Goal: Task Accomplishment & Management: Manage account settings

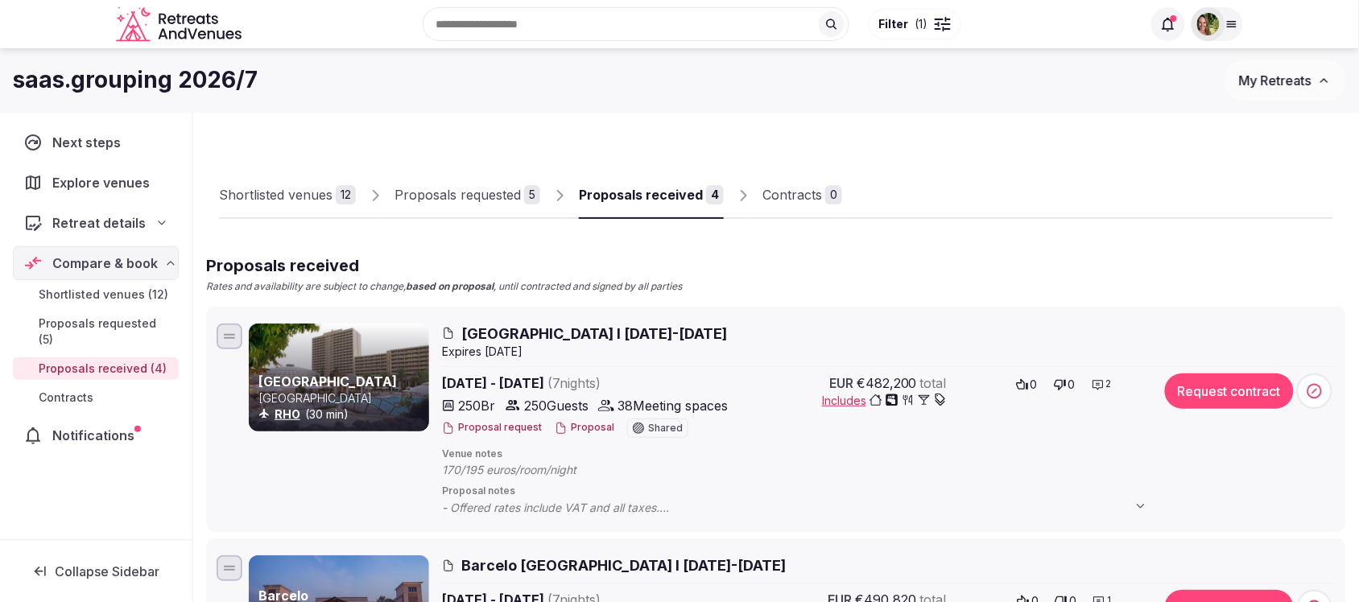
click at [1264, 75] on span "My Retreats" at bounding box center [1275, 80] width 72 height 16
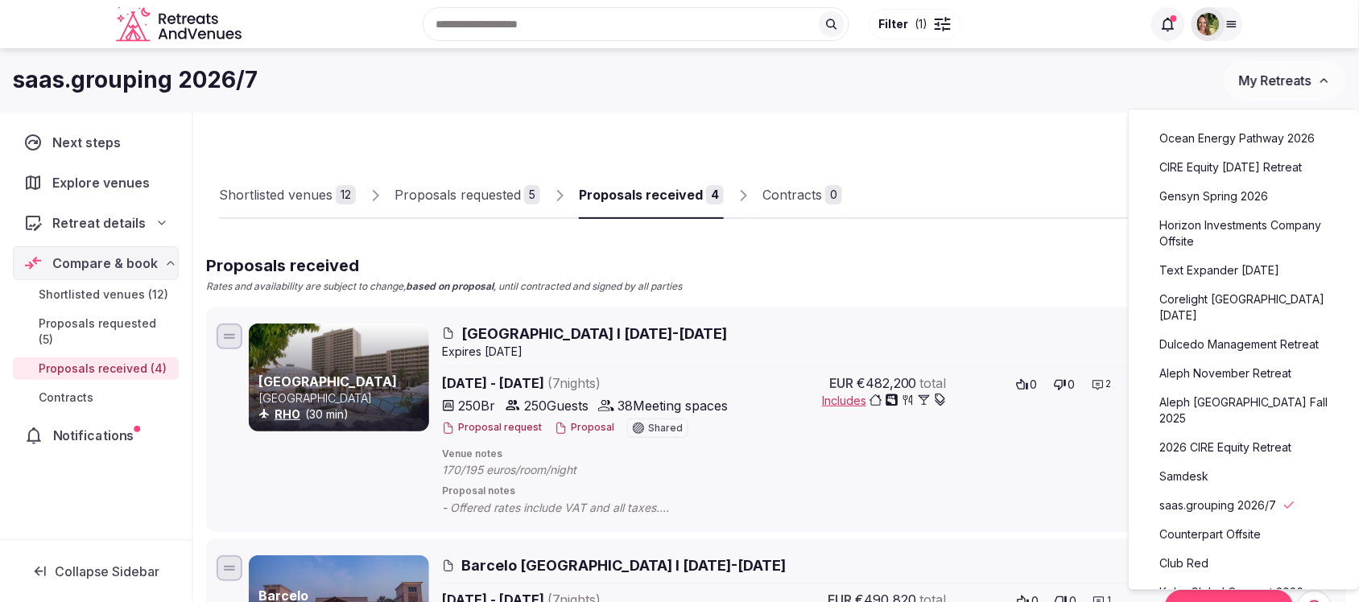
click at [93, 426] on span "Notifications" at bounding box center [97, 435] width 88 height 19
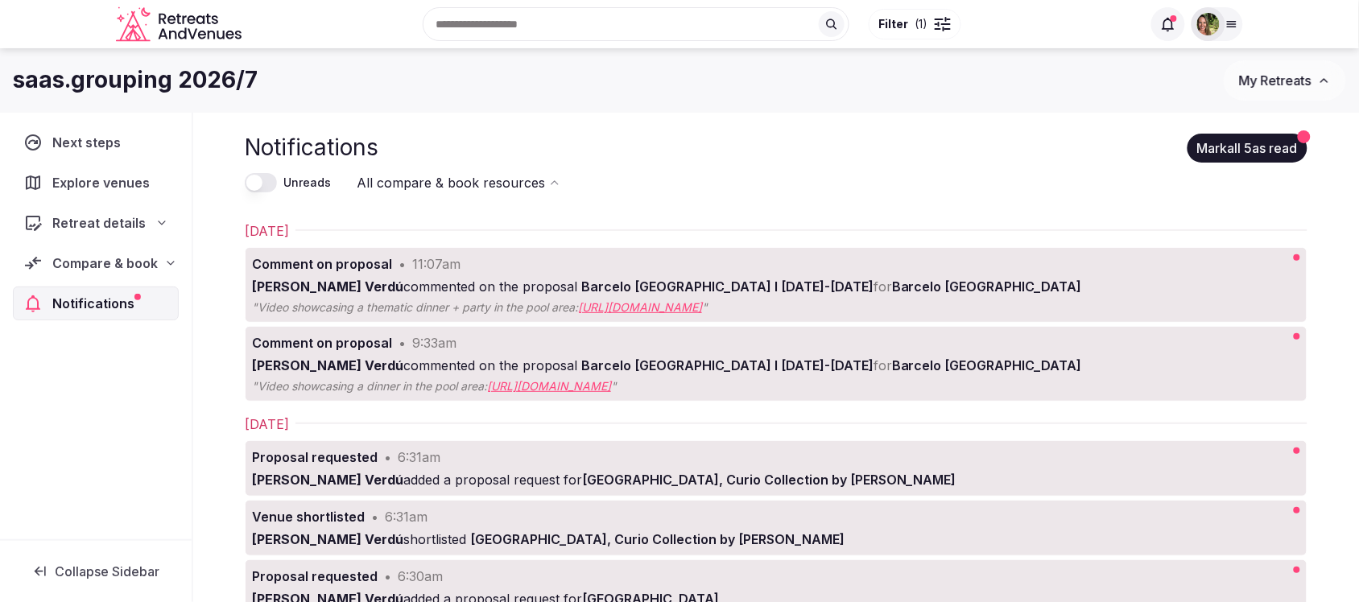
click at [1258, 142] on button "Mark all 5 as read" at bounding box center [1248, 148] width 120 height 29
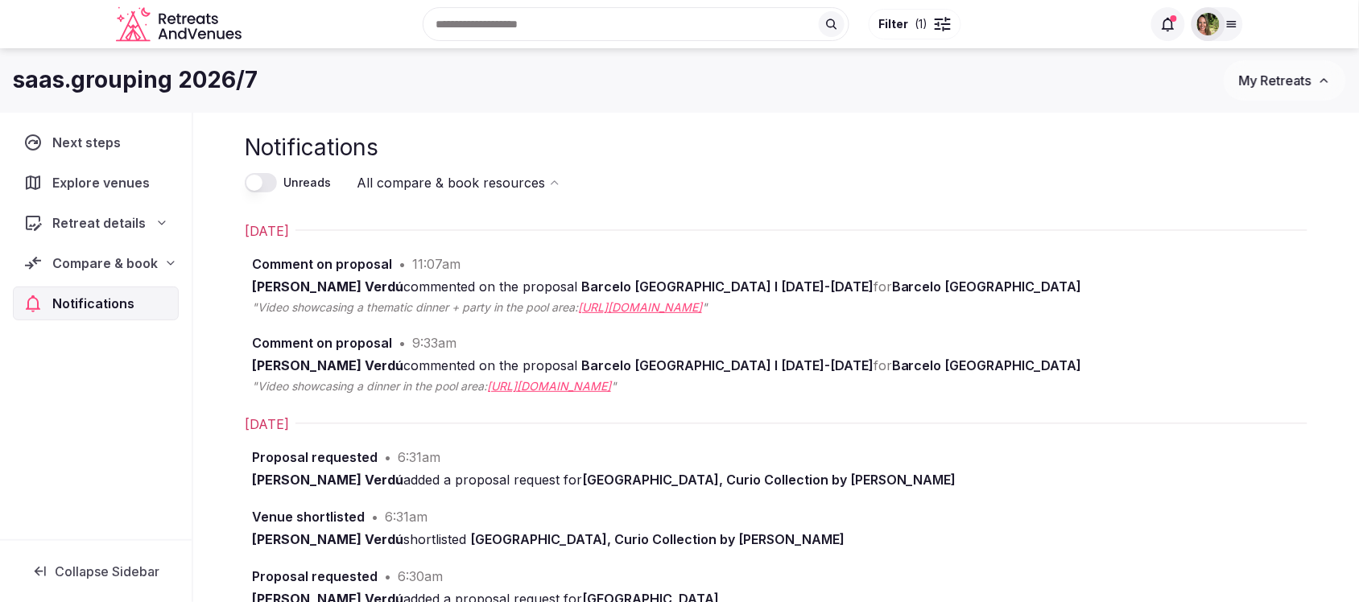
click at [1304, 77] on span "My Retreats" at bounding box center [1275, 80] width 72 height 16
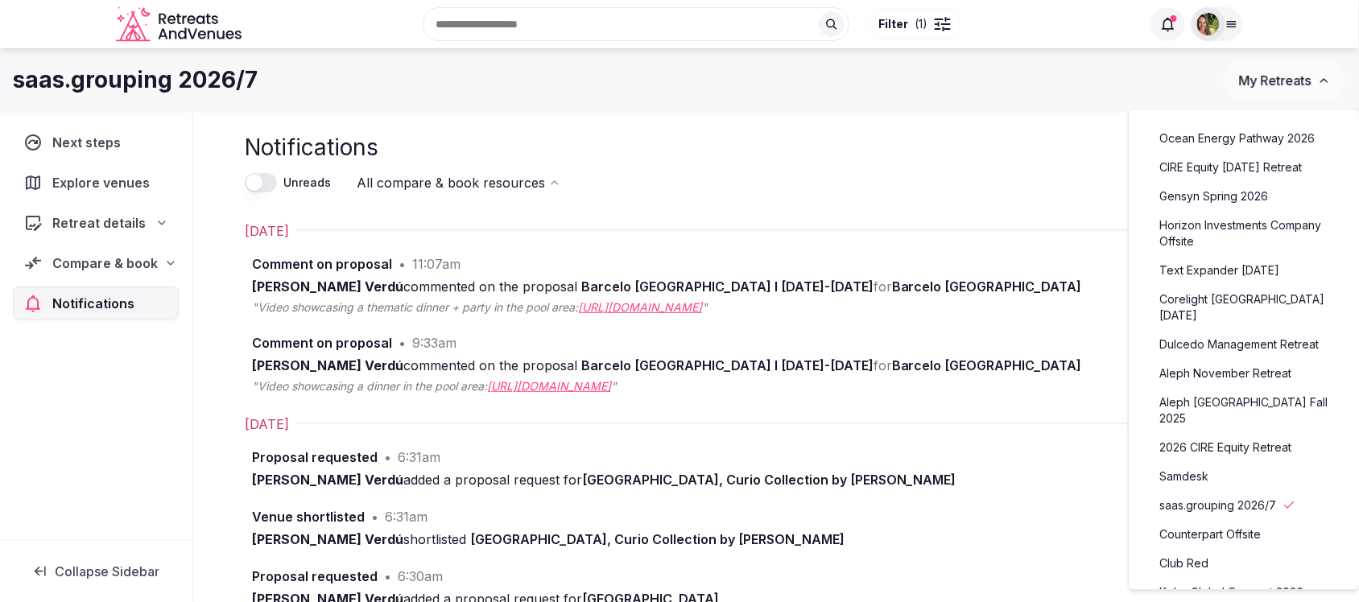
click at [1229, 374] on link "Aleph November Retreat" at bounding box center [1244, 374] width 198 height 26
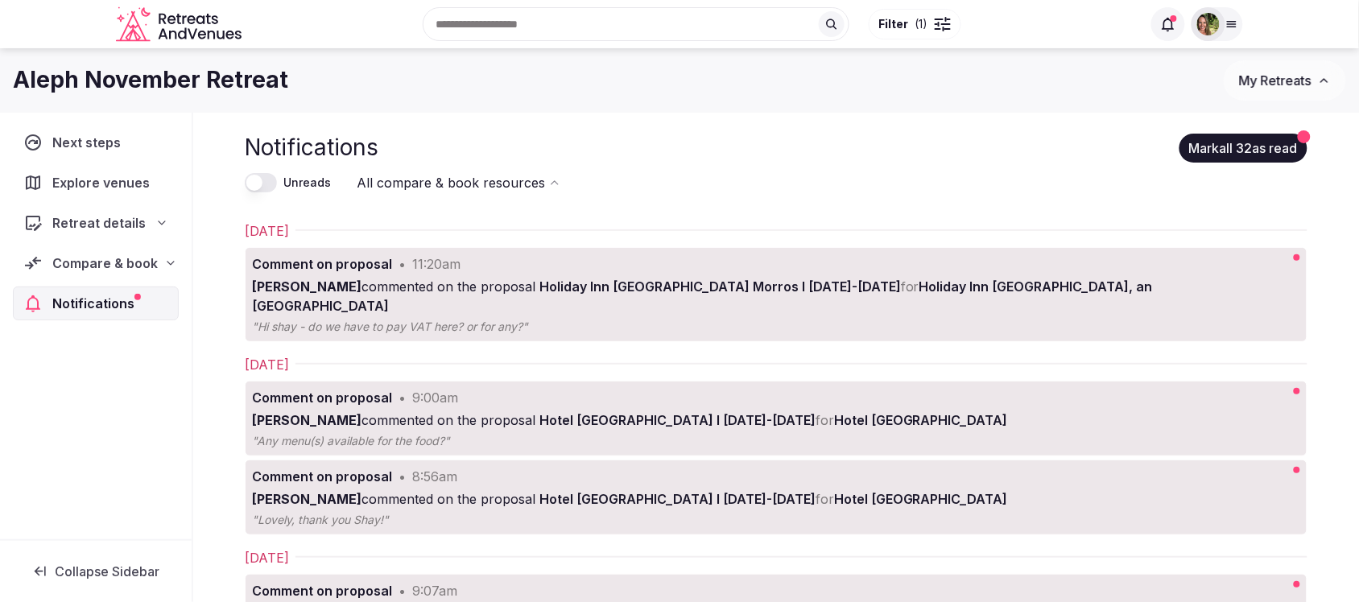
click at [114, 266] on span "Compare & book" at bounding box center [104, 263] width 105 height 19
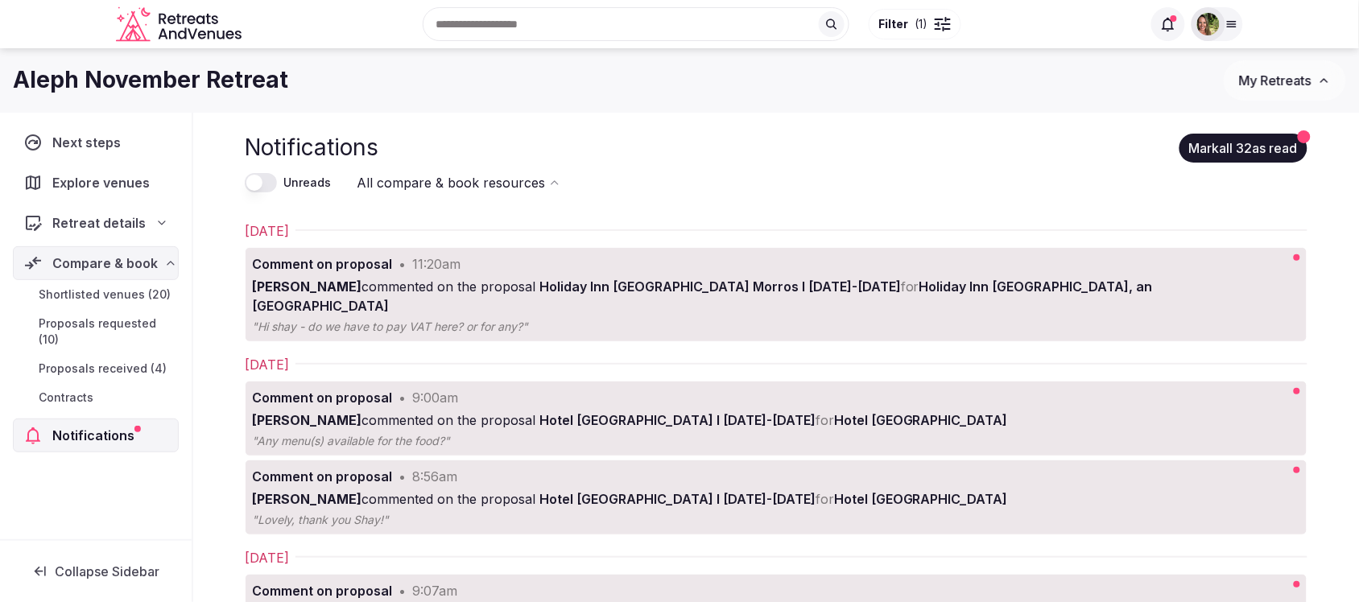
click at [115, 361] on span "Proposals received (4)" at bounding box center [103, 369] width 128 height 16
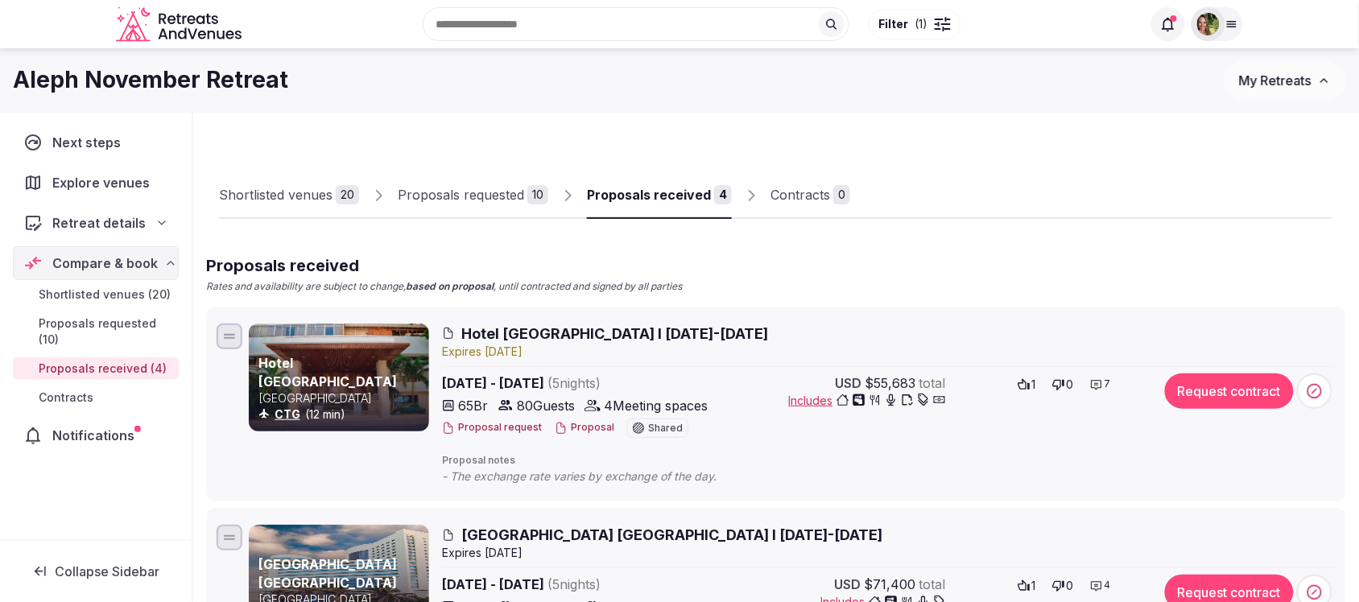
click at [86, 426] on span "Notifications" at bounding box center [96, 435] width 89 height 19
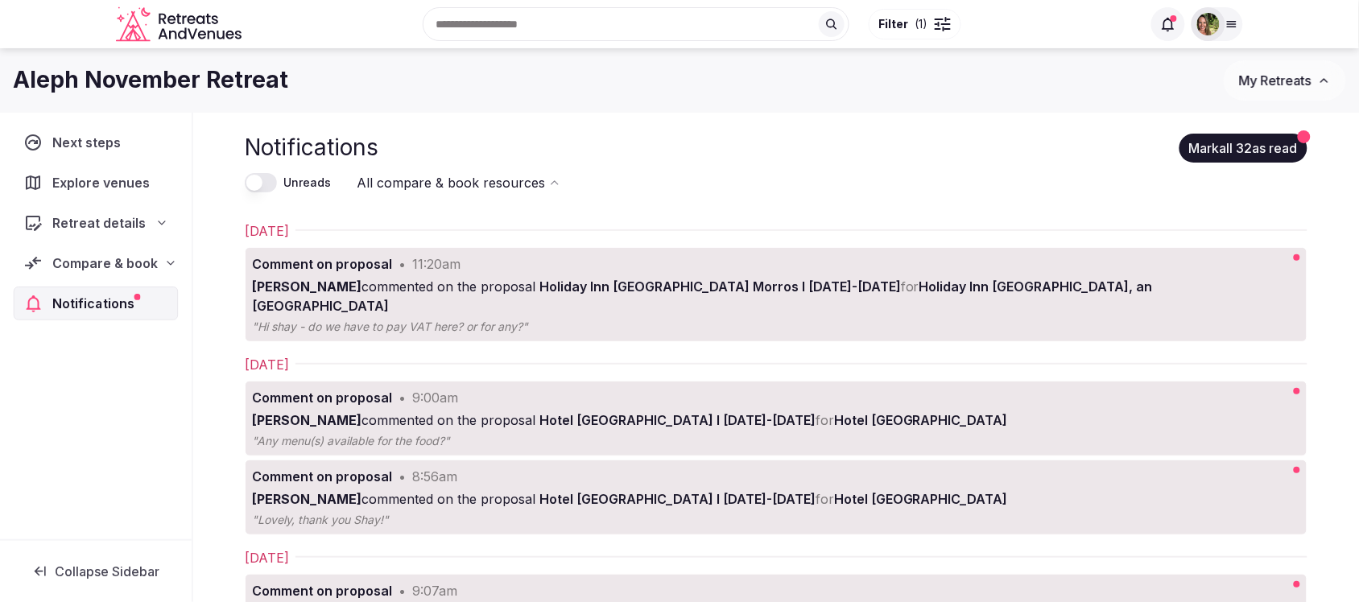
click at [75, 288] on div "Notifications" at bounding box center [96, 304] width 165 height 34
click at [105, 263] on span "Compare & book" at bounding box center [104, 263] width 105 height 19
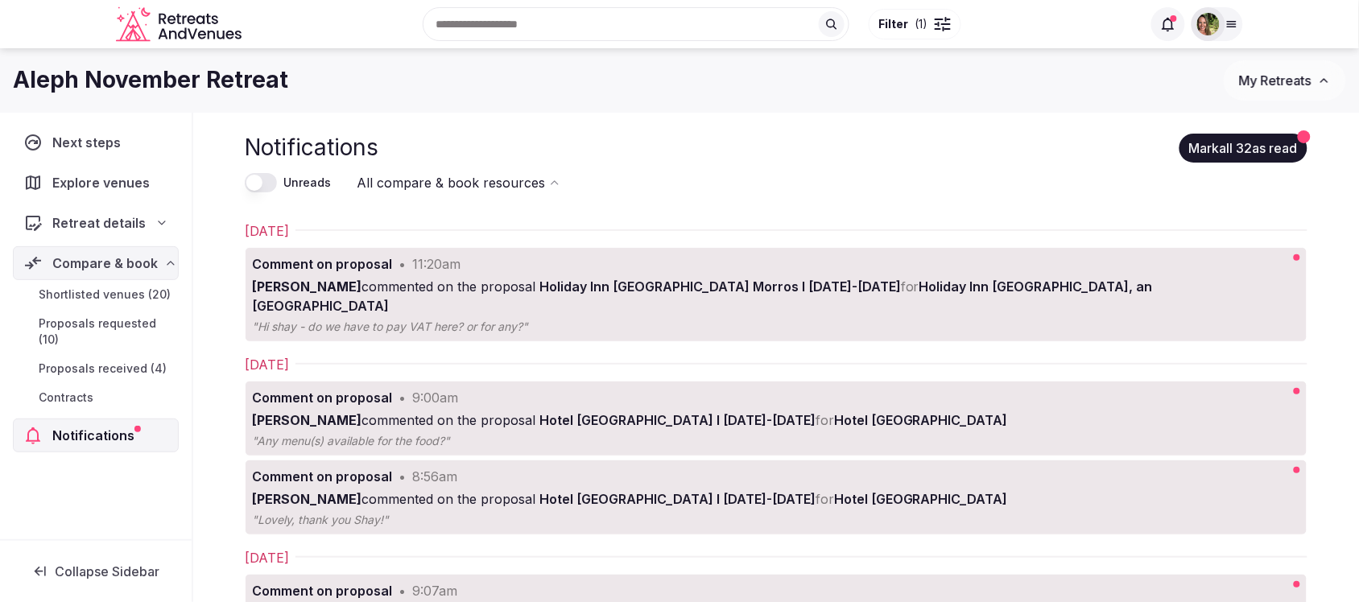
click at [97, 361] on span "Proposals received (4)" at bounding box center [103, 369] width 128 height 16
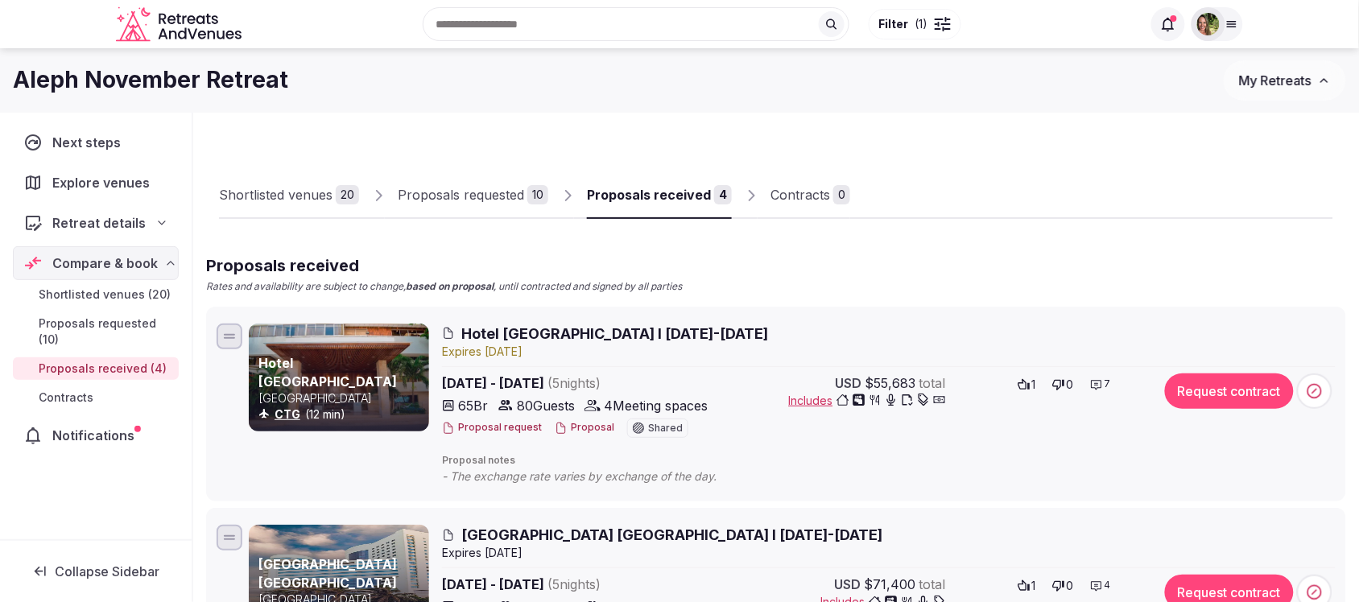
click at [1103, 382] on icon at bounding box center [1096, 384] width 13 height 13
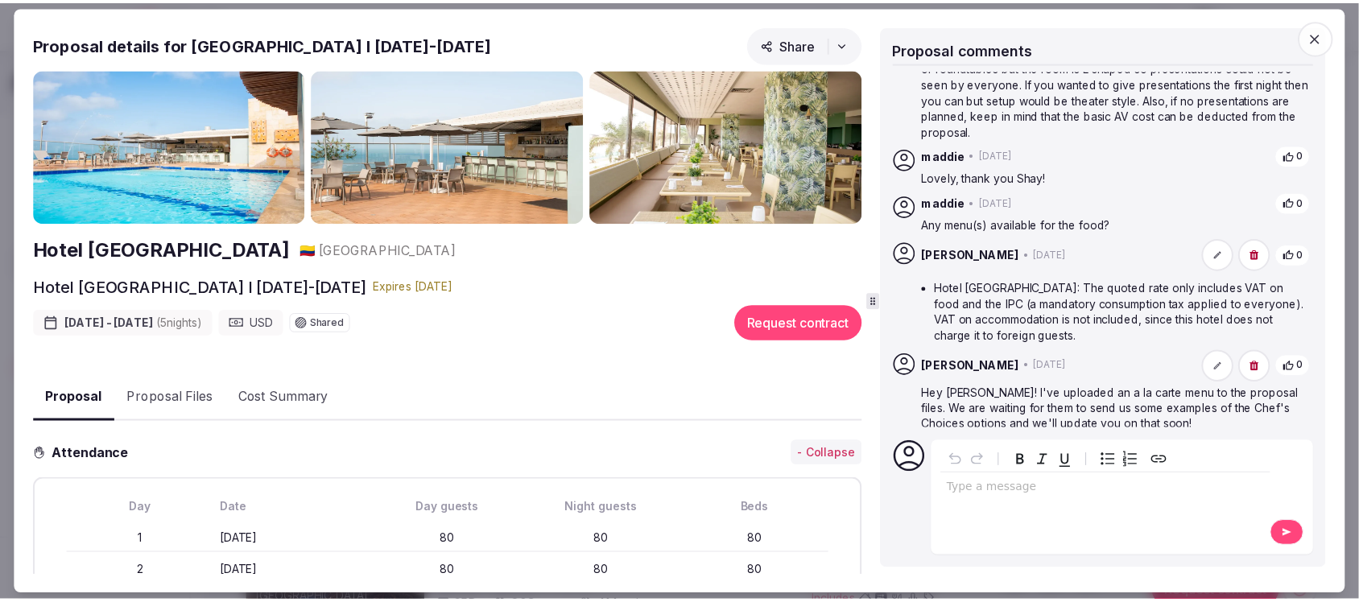
scroll to position [489, 0]
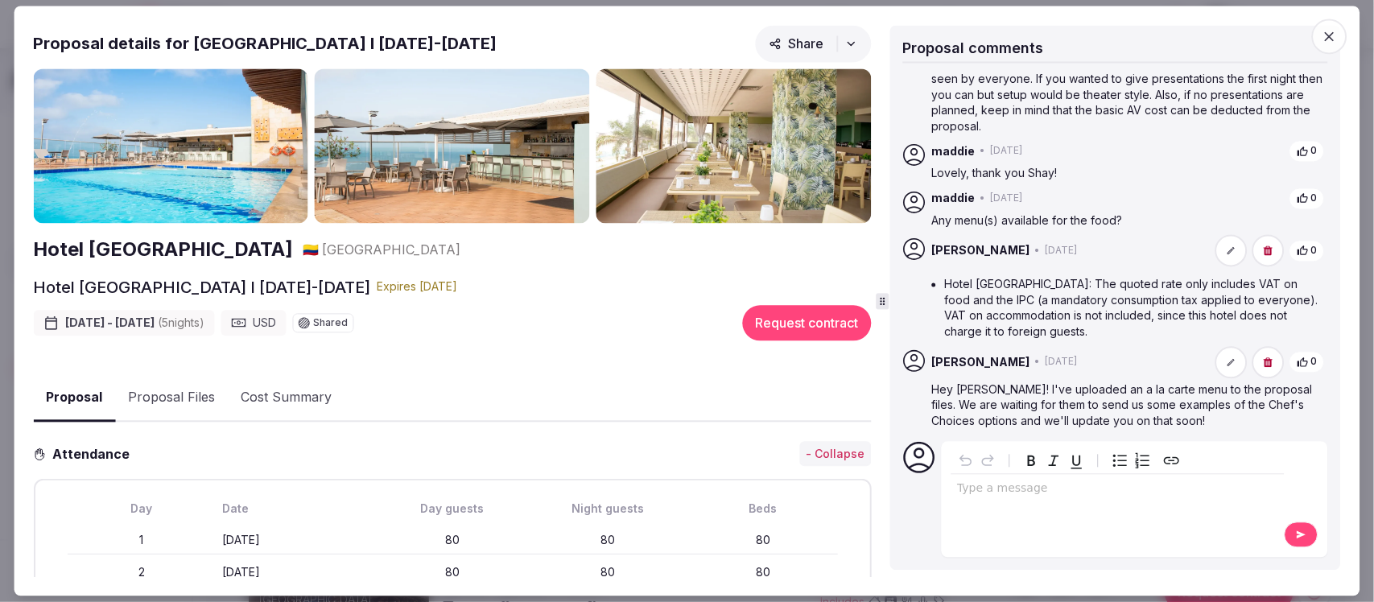
click at [1330, 35] on icon "button" at bounding box center [1330, 37] width 10 height 10
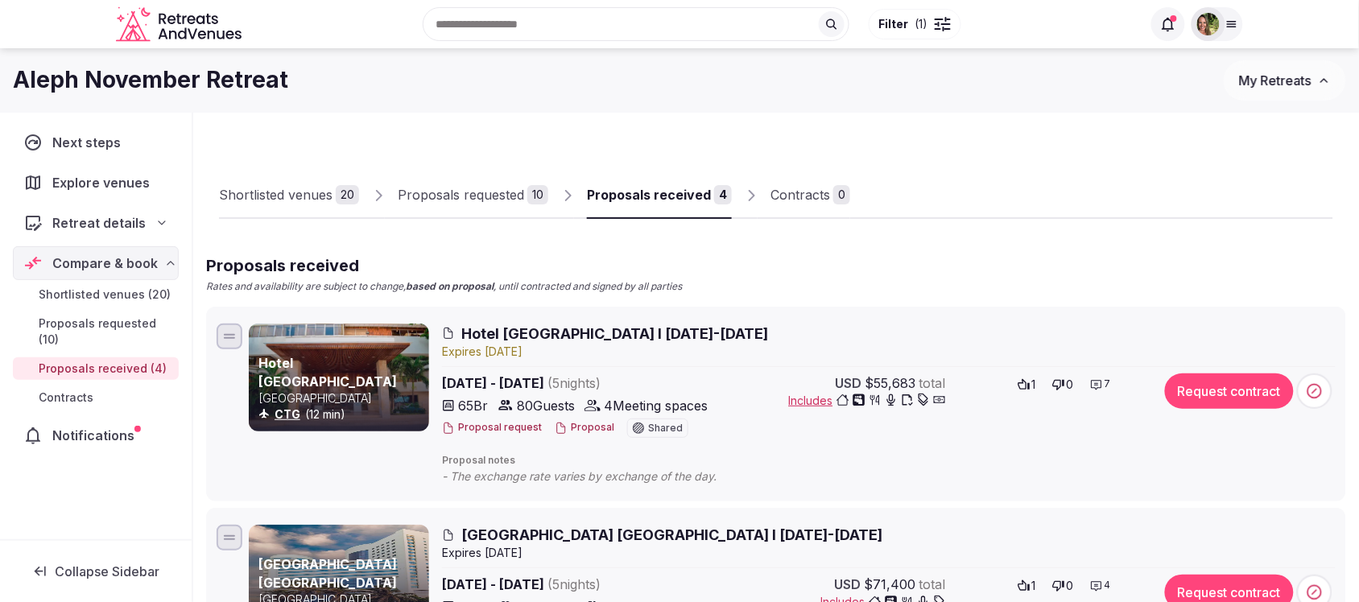
click at [1262, 85] on span "My Retreats" at bounding box center [1275, 80] width 72 height 16
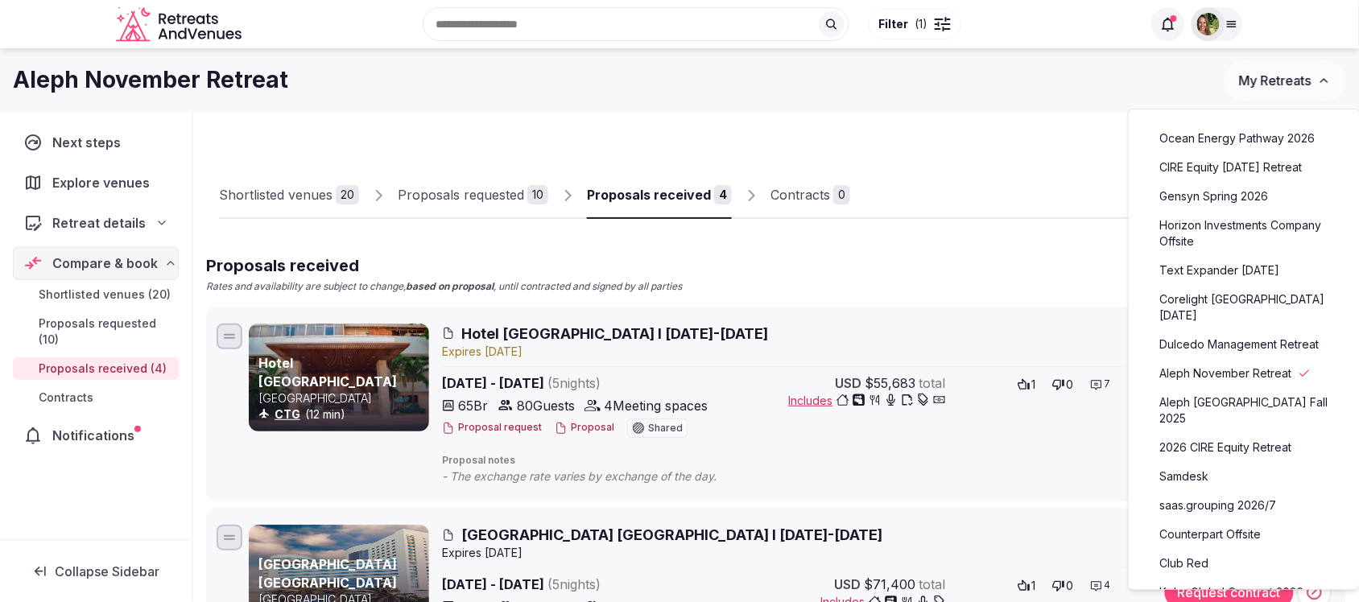
click at [1216, 526] on link "Counterpart Offsite" at bounding box center [1244, 535] width 198 height 26
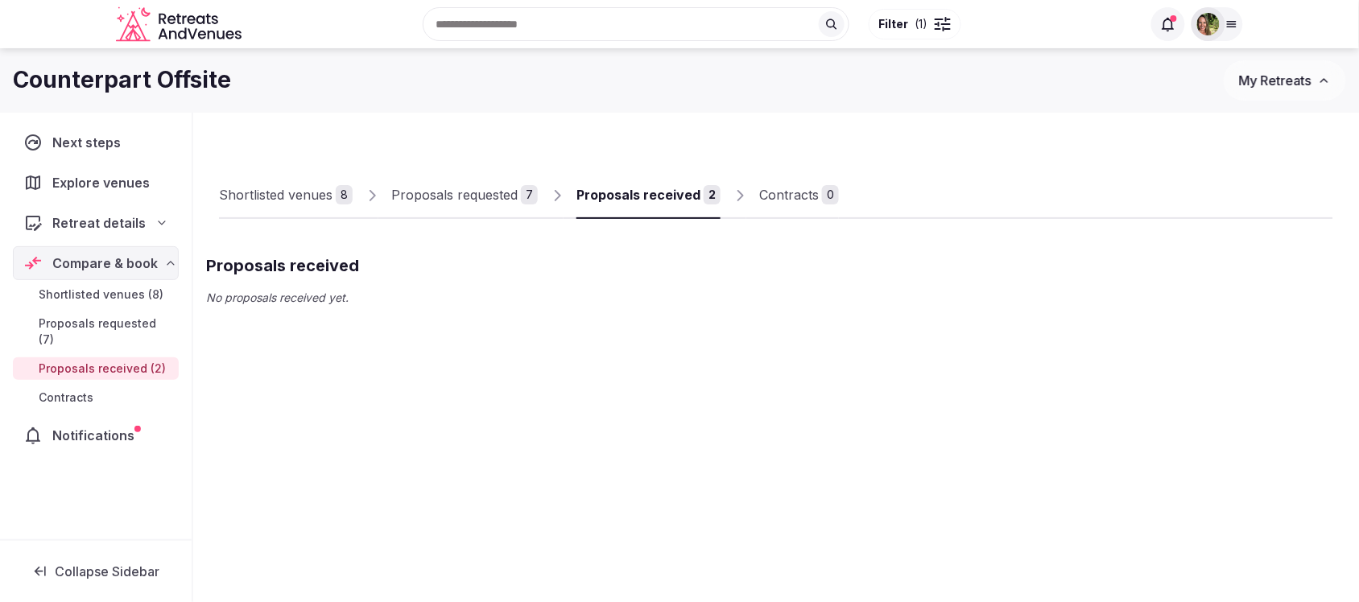
click at [1225, 20] on icon at bounding box center [1231, 24] width 13 height 13
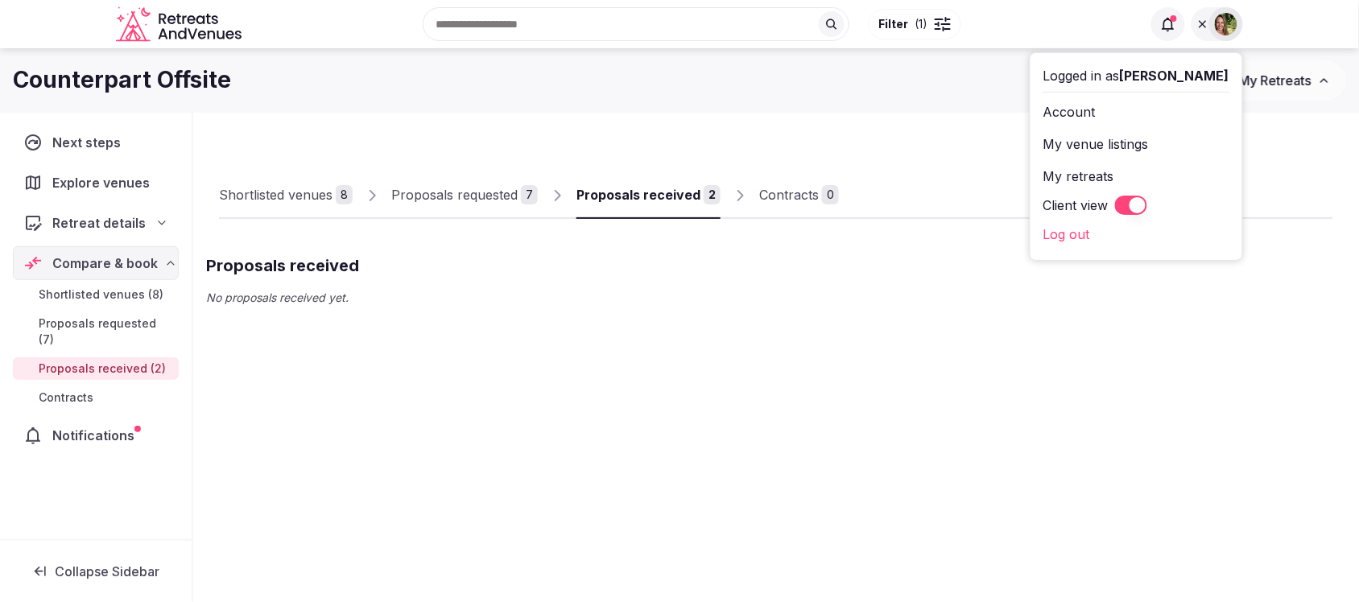
click at [1147, 209] on button "Client view" at bounding box center [1131, 205] width 32 height 19
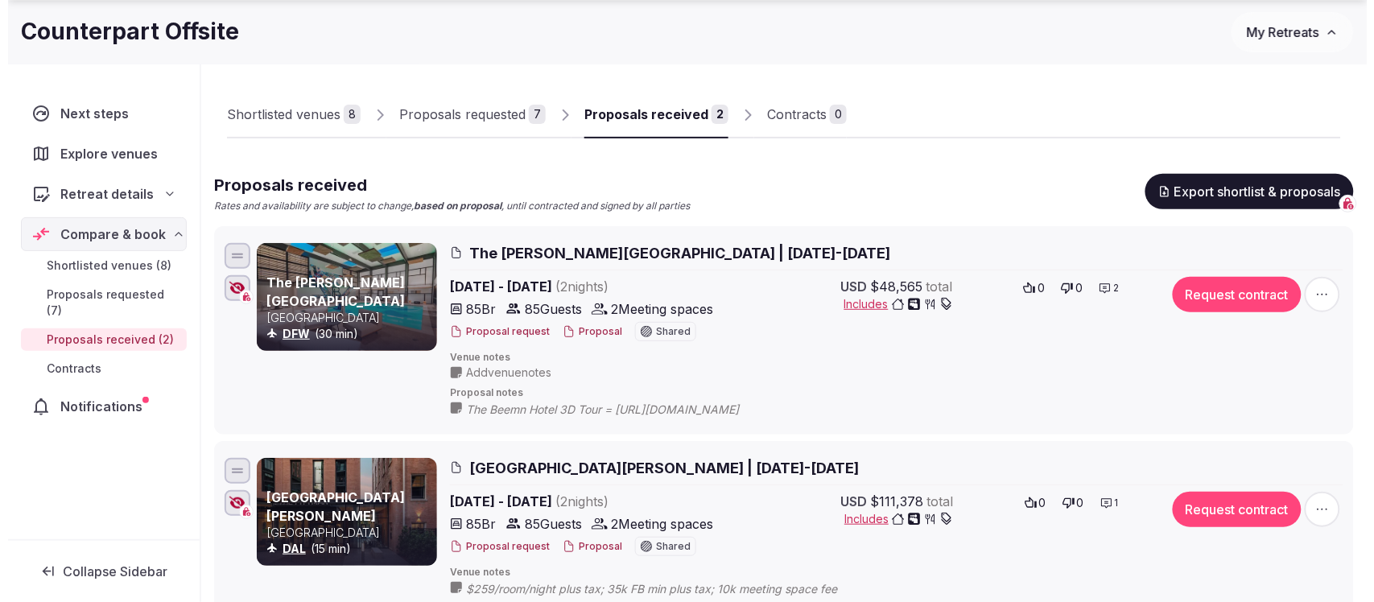
scroll to position [201, 0]
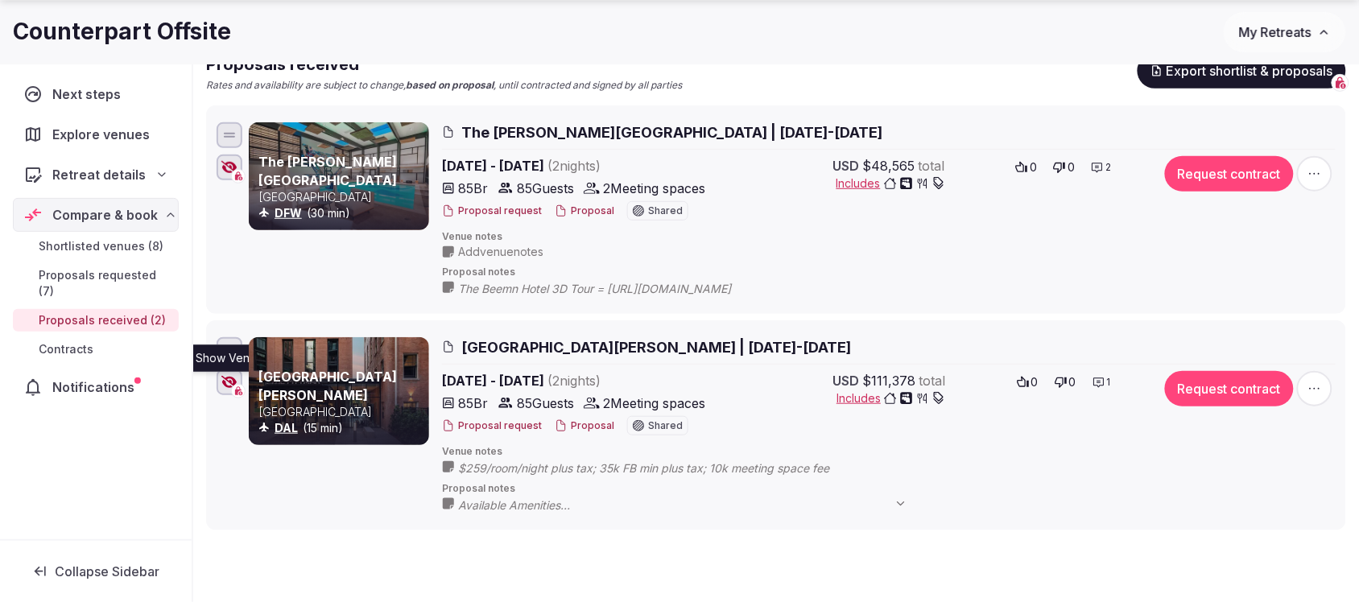
click at [222, 380] on icon "button" at bounding box center [229, 382] width 16 height 13
click at [572, 424] on button "Proposal" at bounding box center [585, 426] width 60 height 14
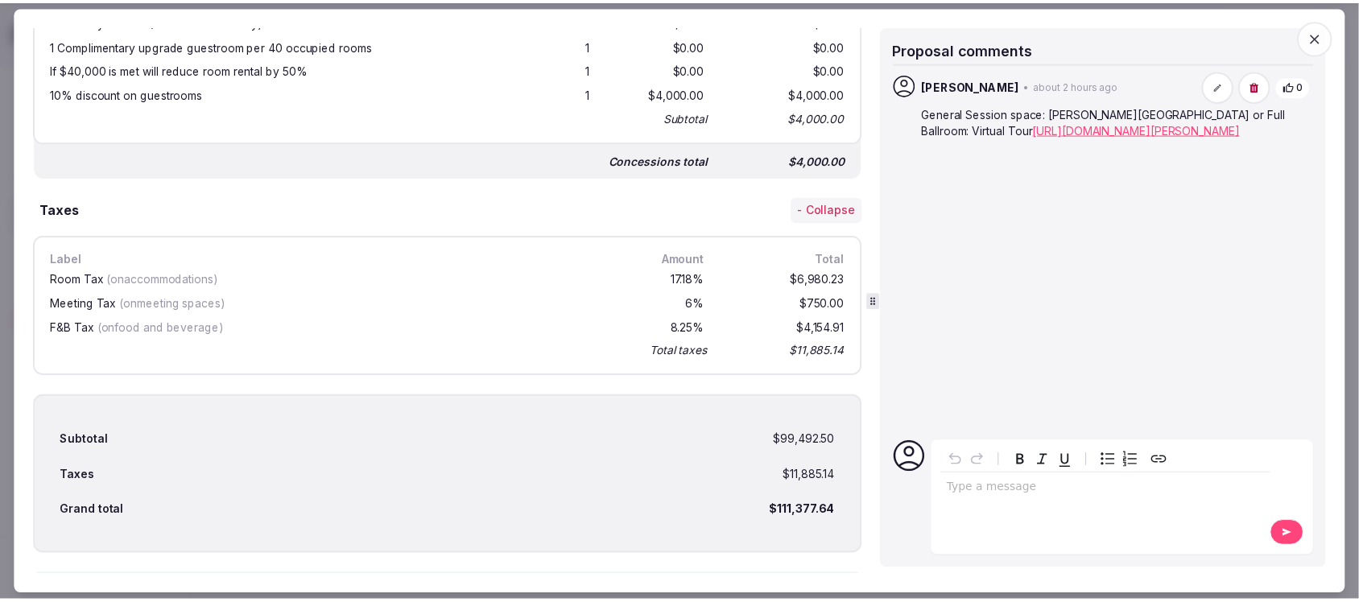
scroll to position [2261, 0]
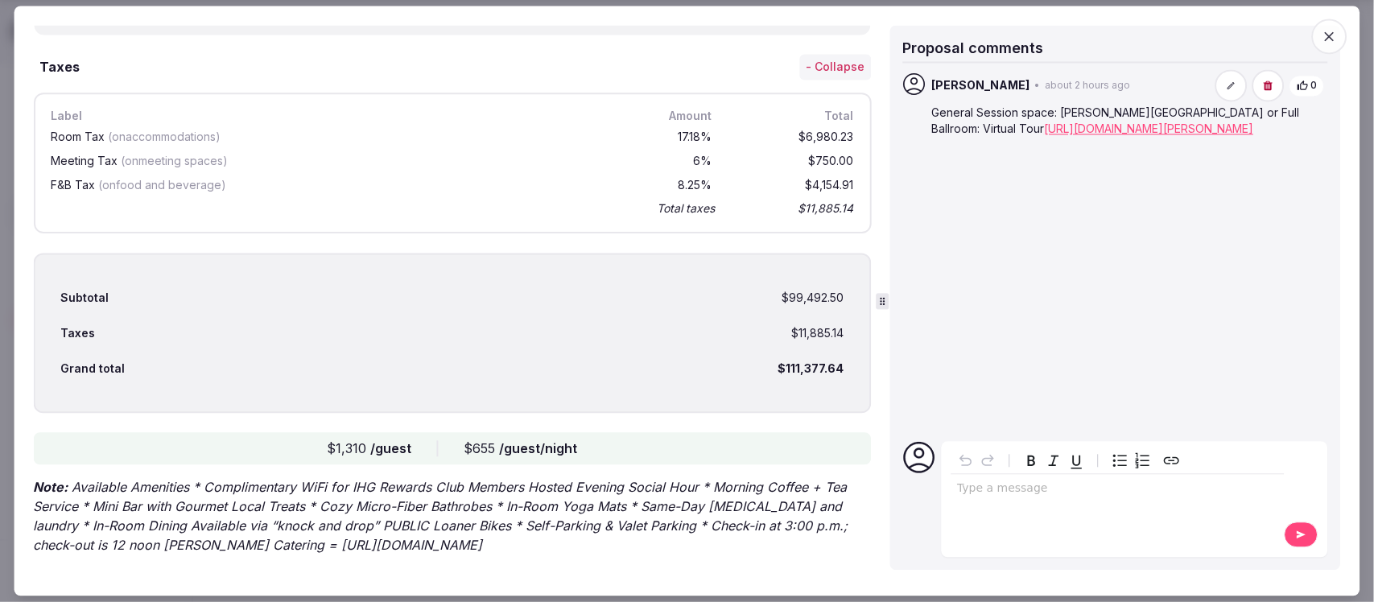
click at [1327, 32] on icon "button" at bounding box center [1330, 37] width 10 height 10
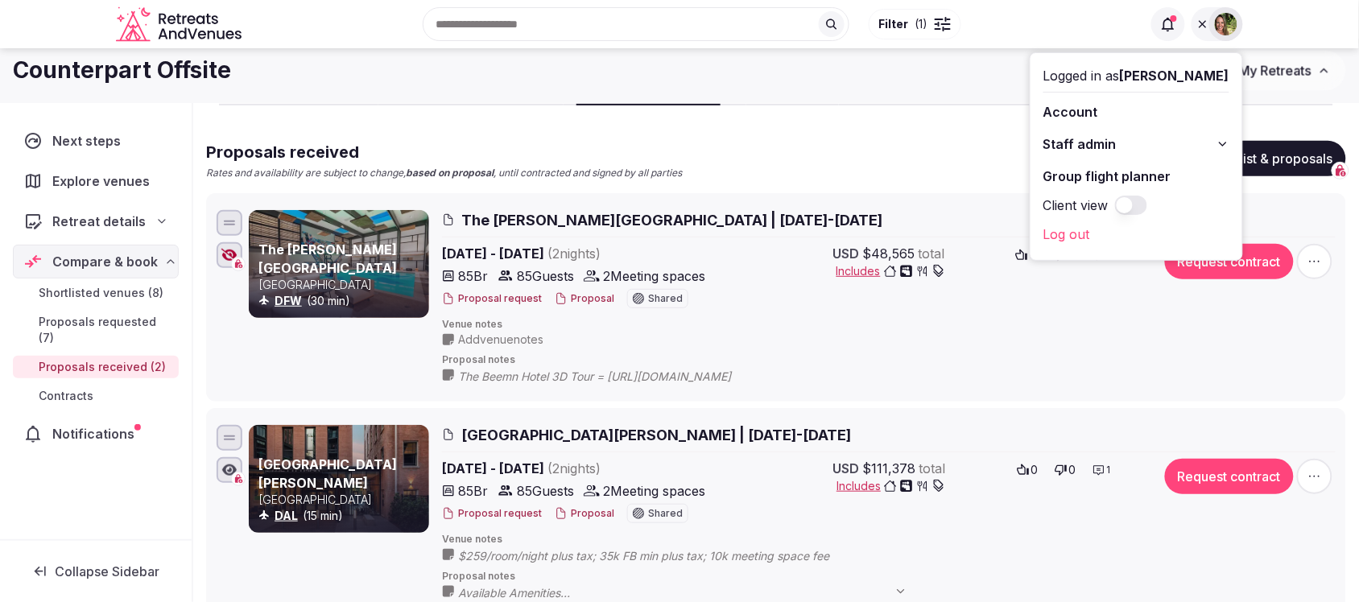
scroll to position [0, 0]
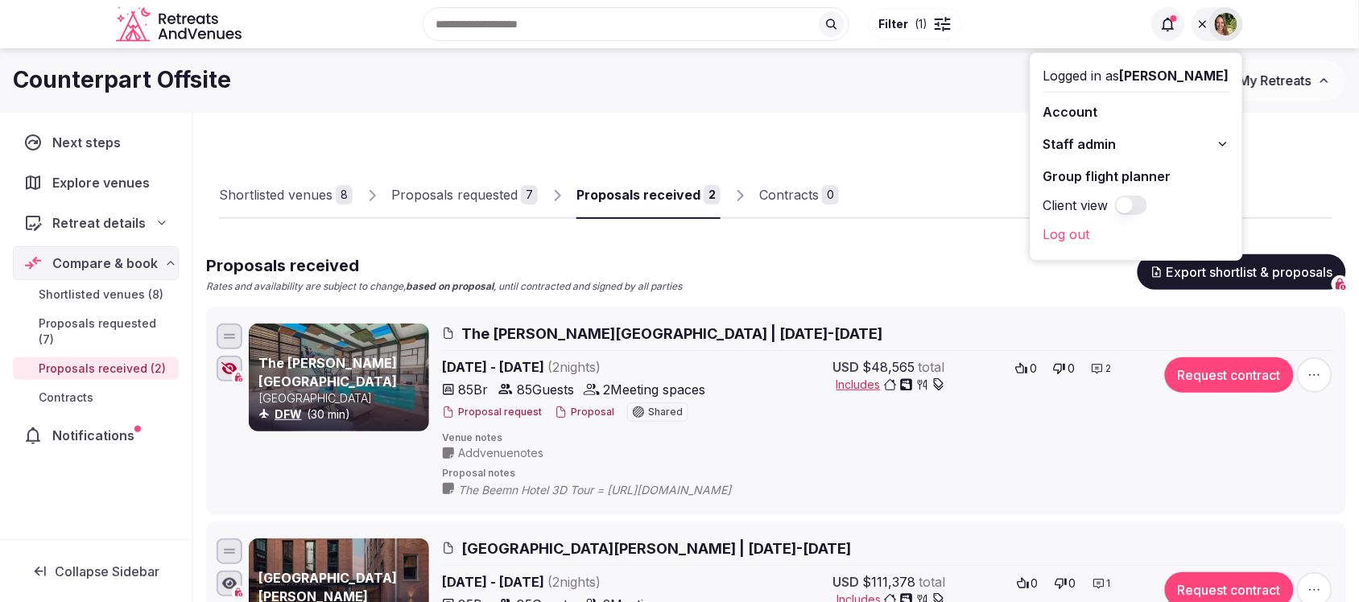
click at [822, 91] on div "Counterpart Offsite" at bounding box center [618, 79] width 1211 height 31
click at [1204, 22] on icon at bounding box center [1202, 24] width 13 height 13
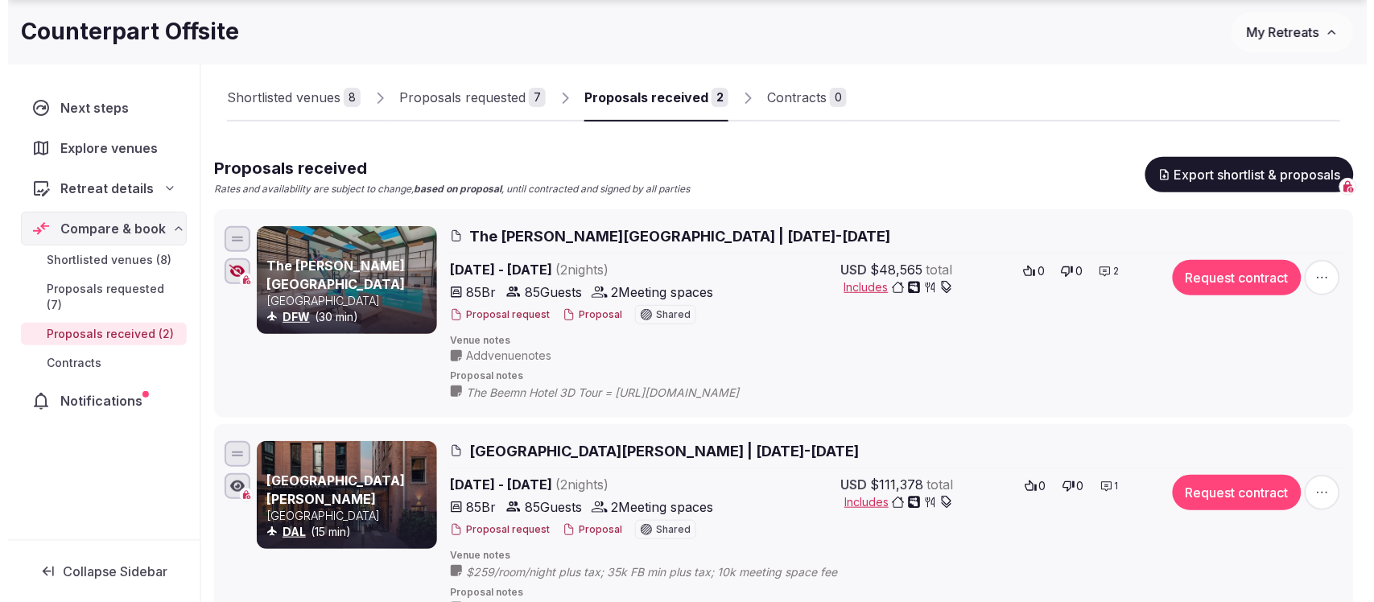
scroll to position [201, 0]
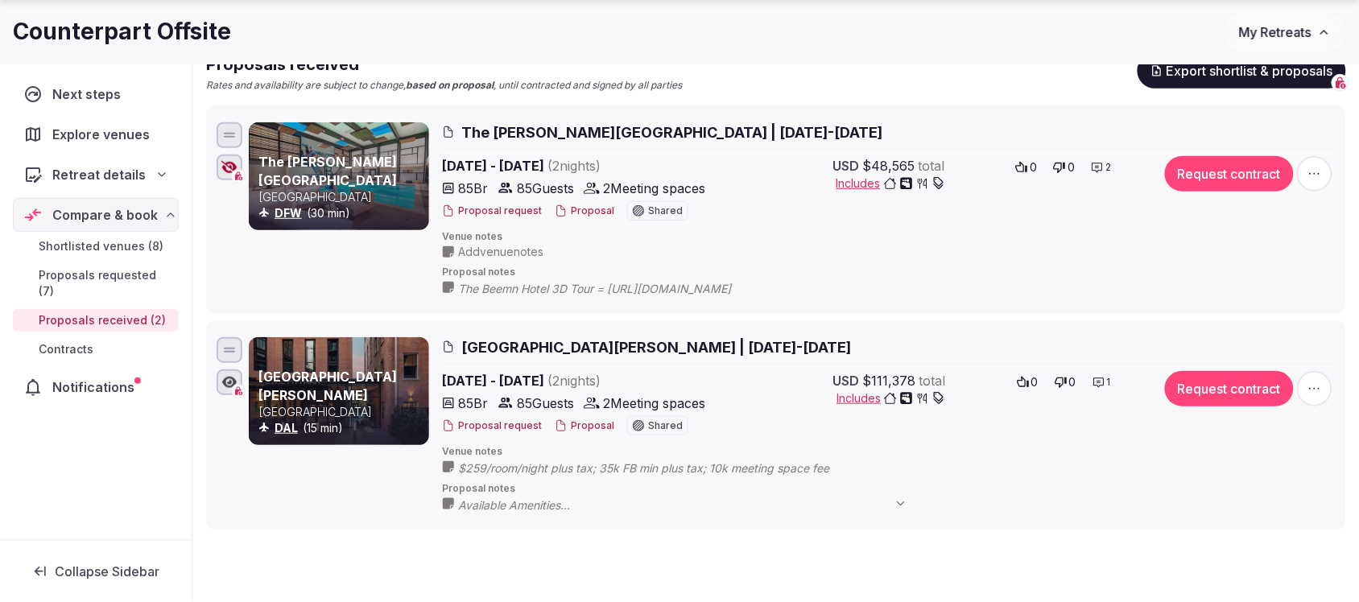
click at [576, 428] on button "Proposal" at bounding box center [585, 426] width 60 height 14
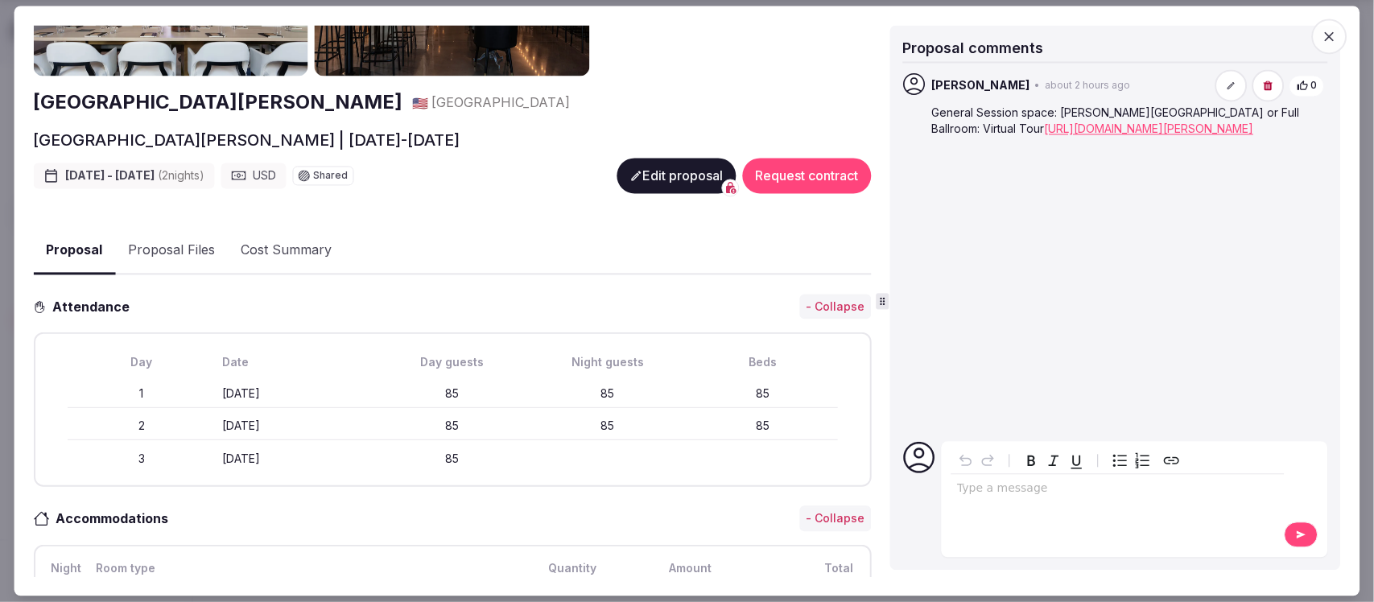
scroll to position [0, 0]
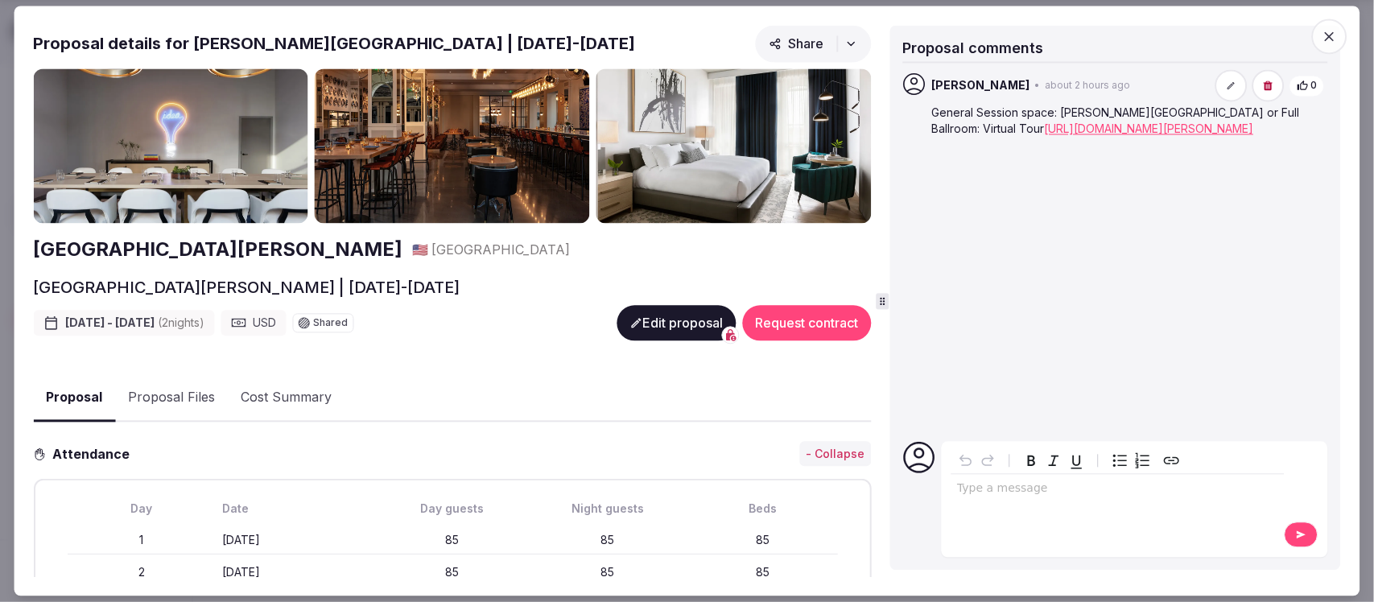
click at [642, 324] on button "Edit proposal" at bounding box center [676, 322] width 119 height 35
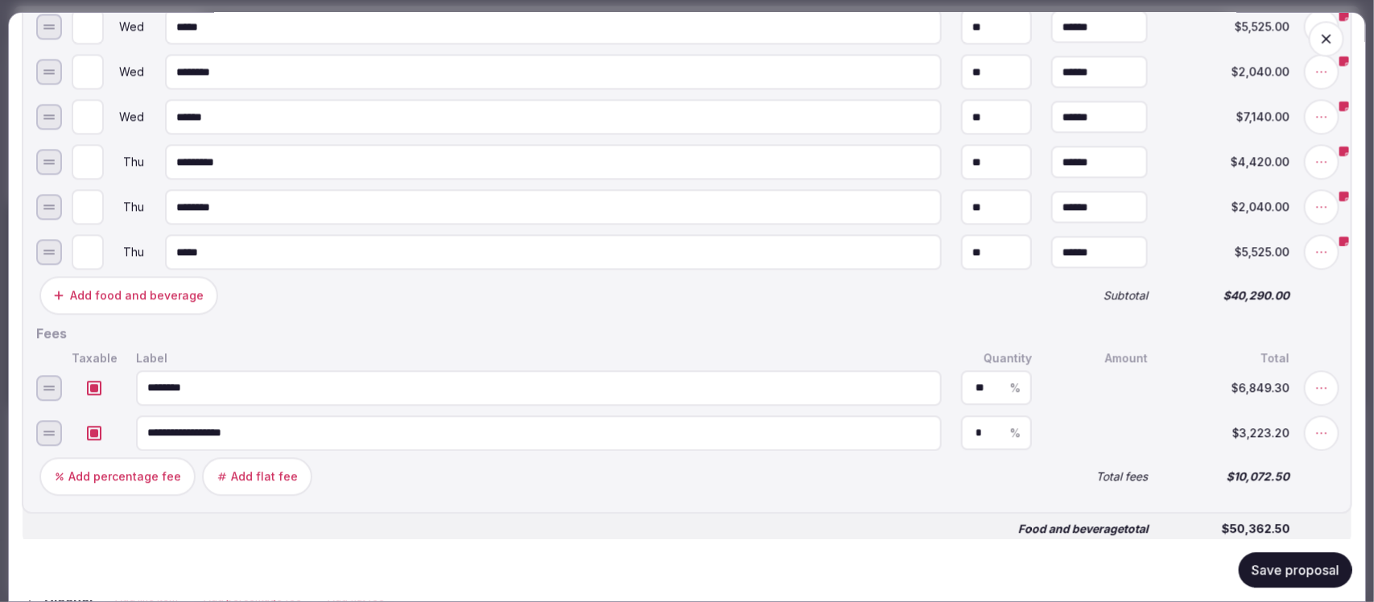
scroll to position [1610, 0]
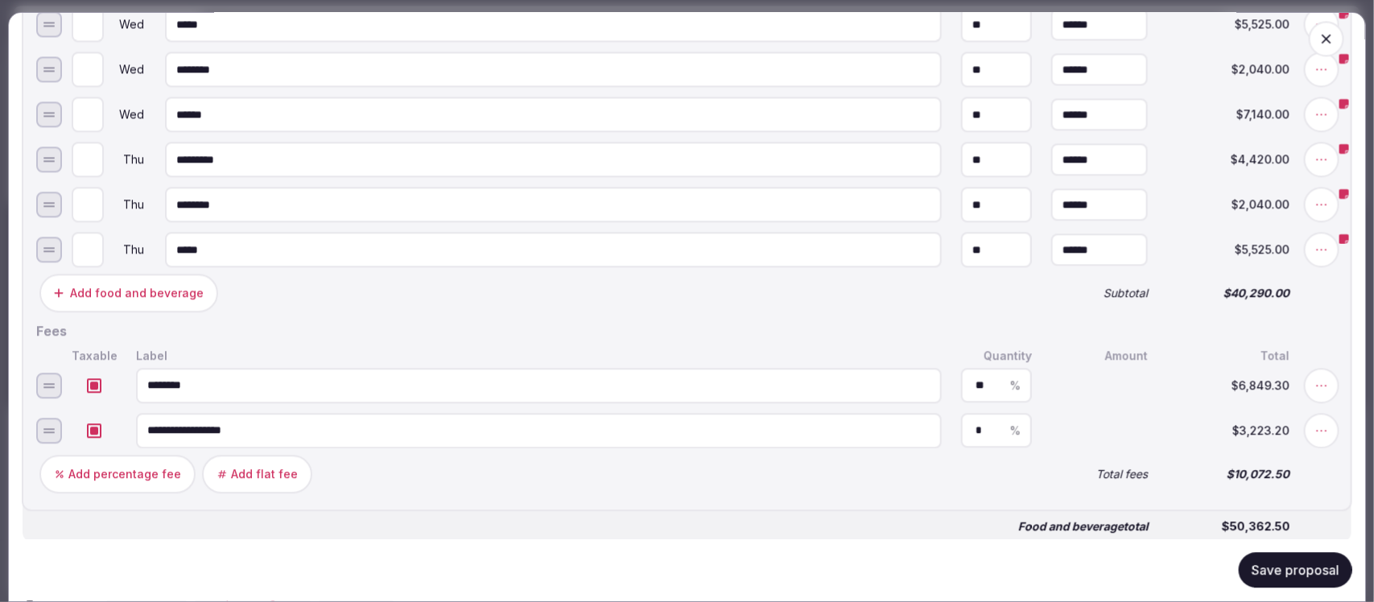
click at [1308, 572] on button "Save proposal" at bounding box center [1296, 570] width 114 height 35
click at [1319, 33] on icon "button" at bounding box center [1327, 39] width 16 height 16
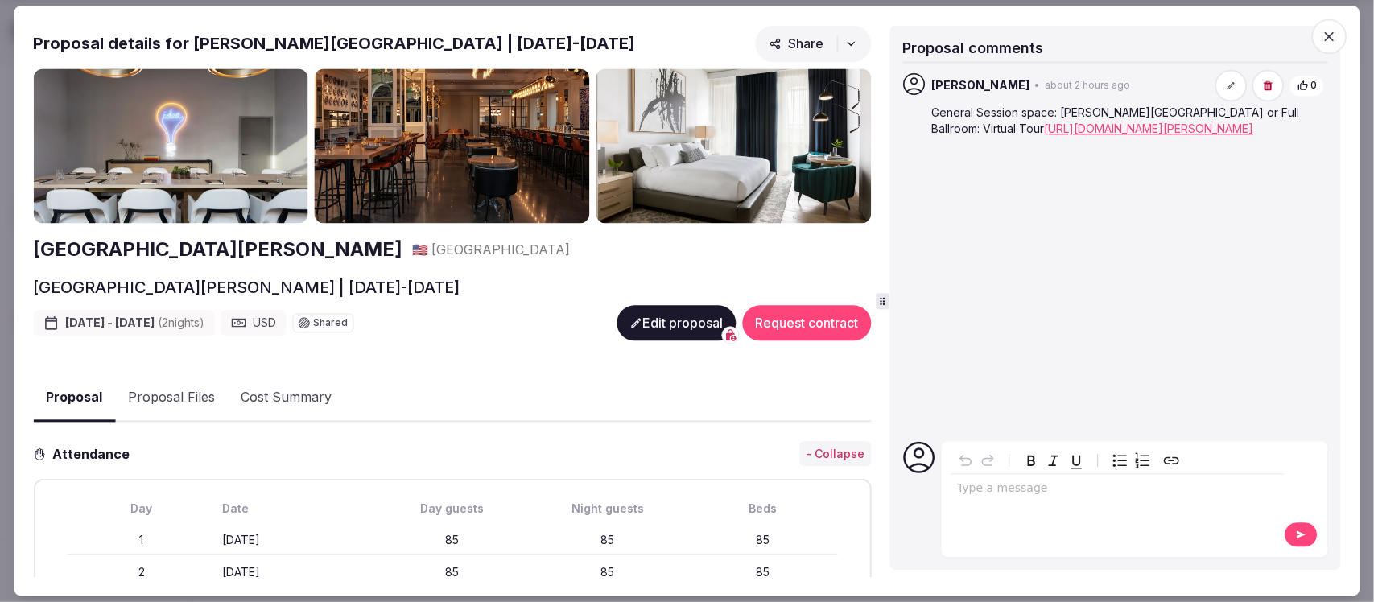
click at [1334, 38] on icon "button" at bounding box center [1330, 36] width 16 height 16
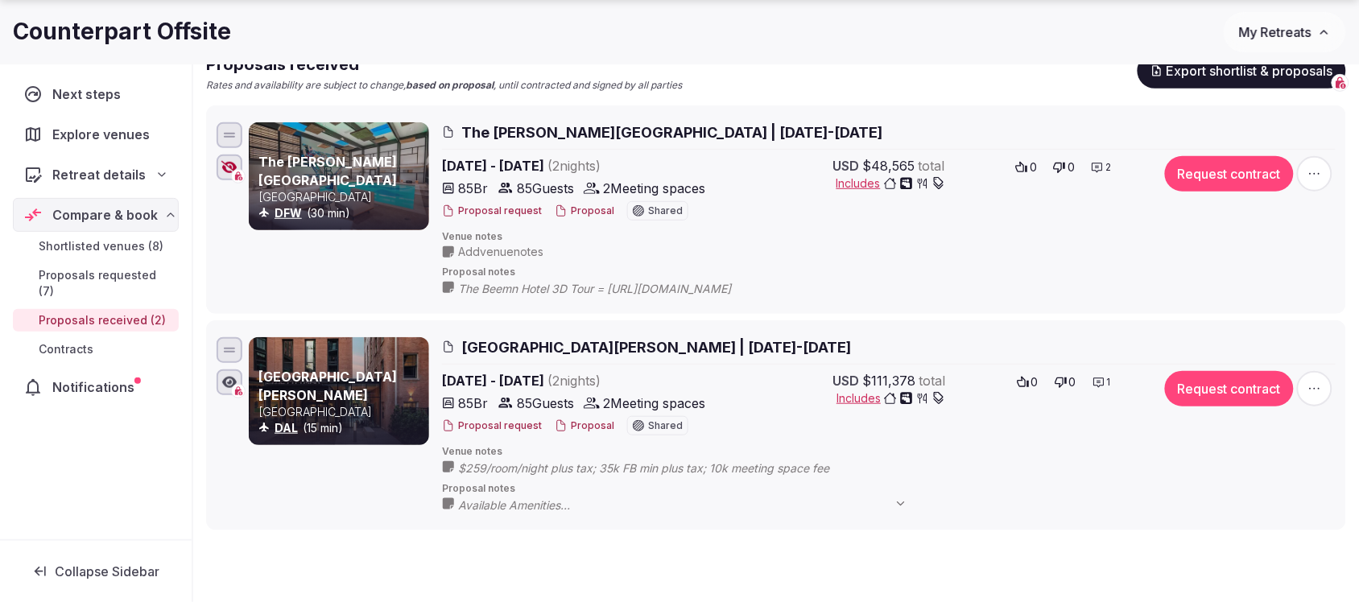
click at [0, 0] on icon at bounding box center [0, 0] width 0 height 0
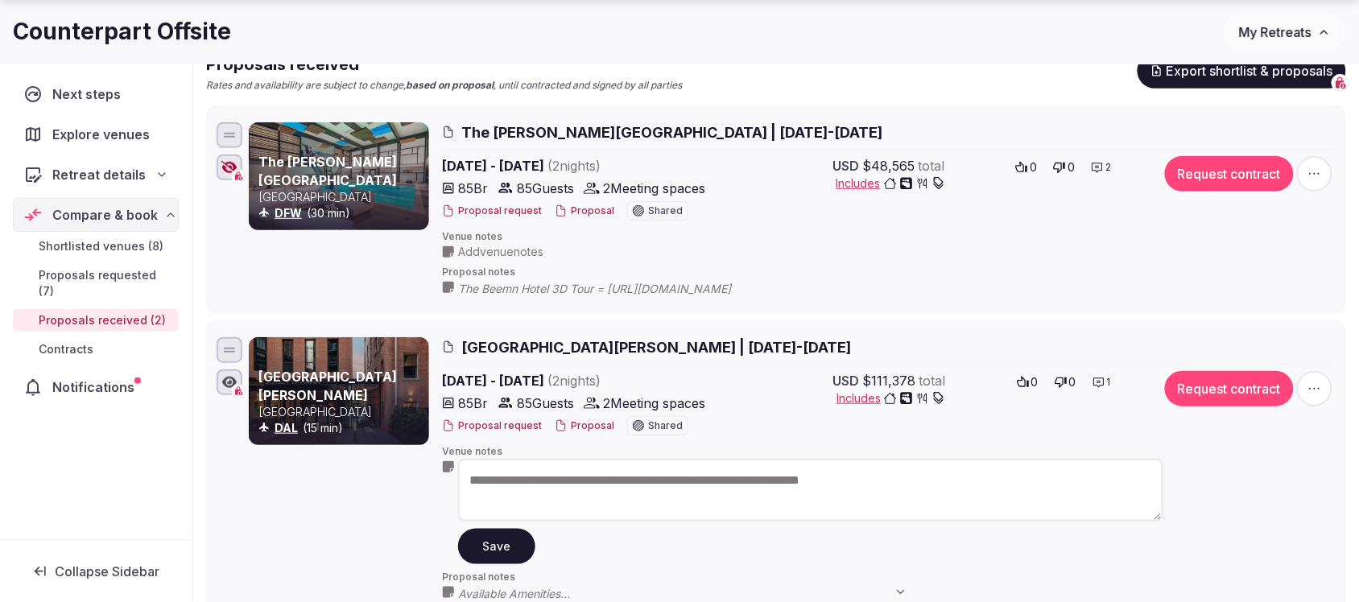
click at [492, 477] on textarea "**********" at bounding box center [810, 490] width 705 height 63
click at [471, 473] on textarea "**********" at bounding box center [810, 490] width 705 height 63
click at [576, 469] on textarea "**********" at bounding box center [810, 490] width 705 height 63
type textarea "**********"
click at [481, 538] on button "Save" at bounding box center [496, 546] width 77 height 35
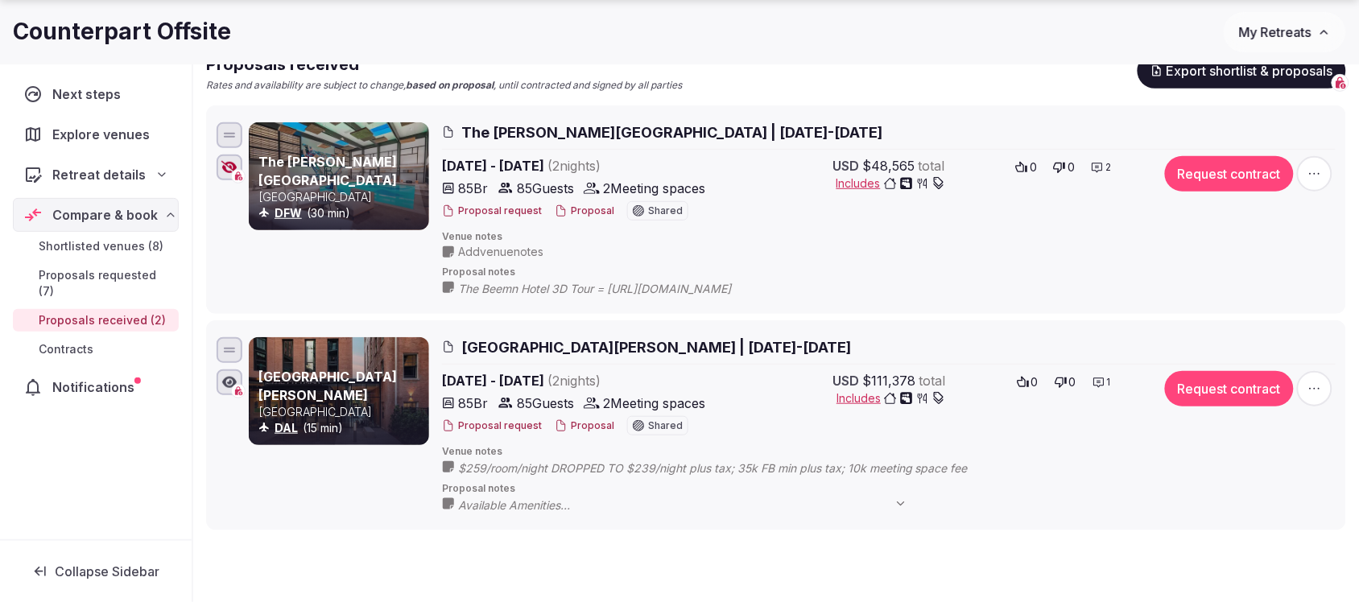
click at [581, 424] on button "Proposal" at bounding box center [585, 426] width 60 height 14
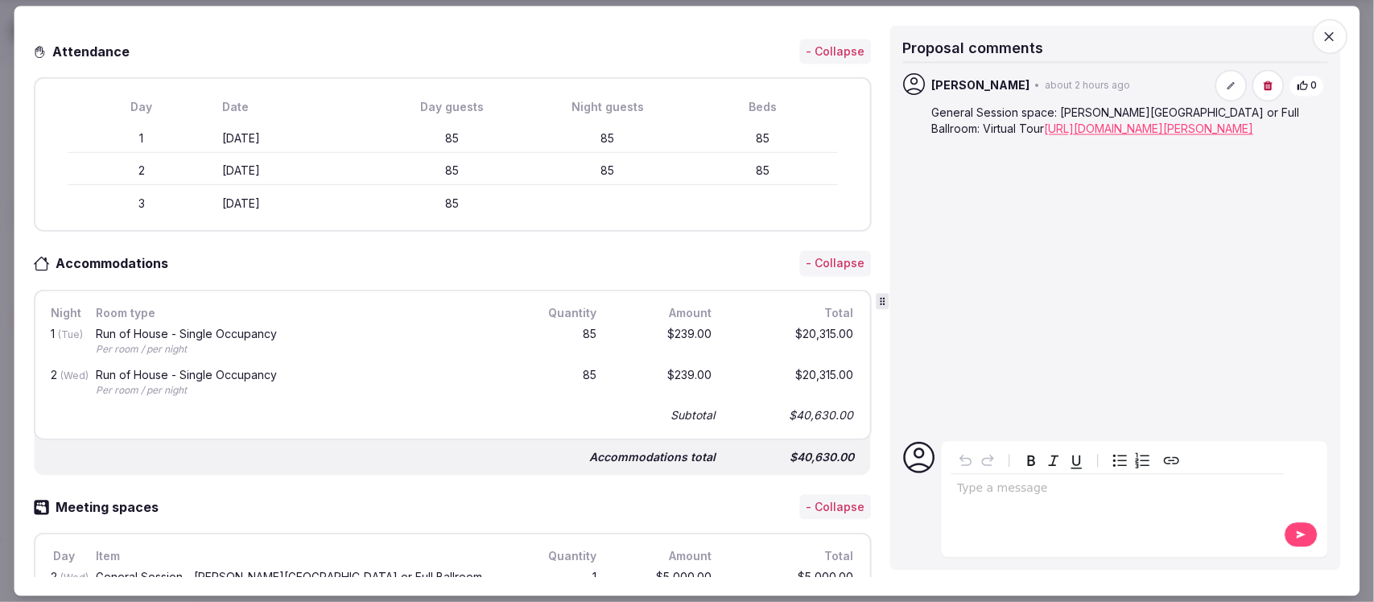
scroll to position [0, 0]
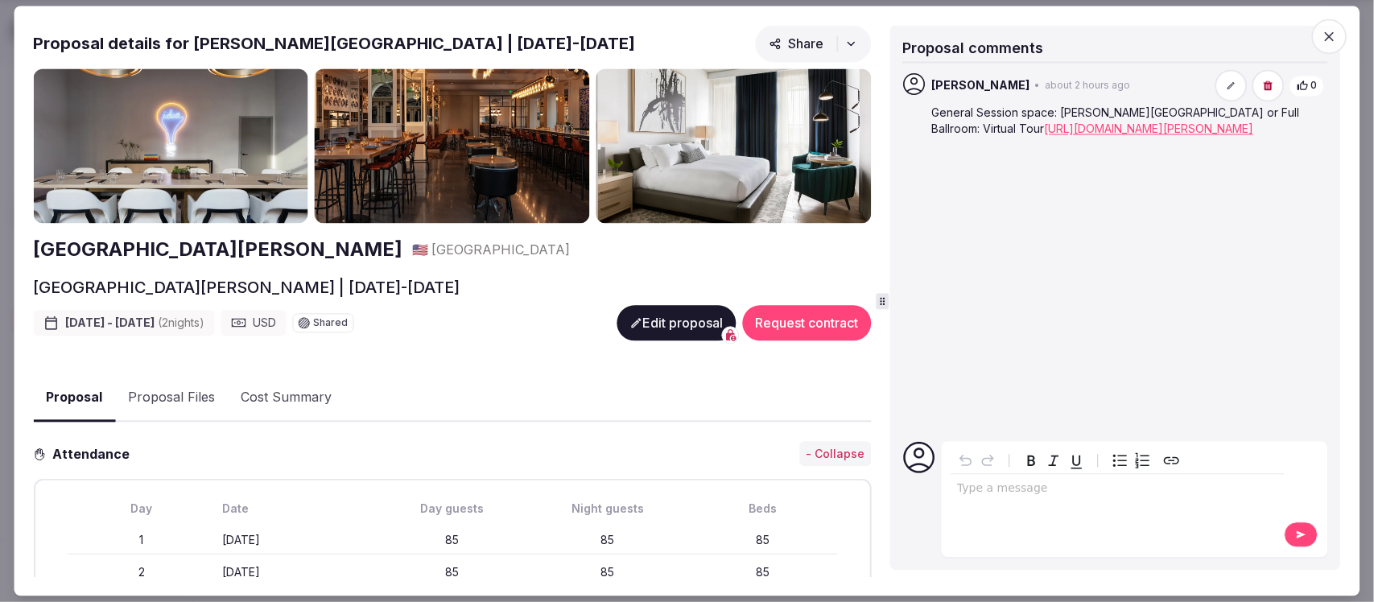
click at [630, 324] on icon at bounding box center [636, 322] width 13 height 13
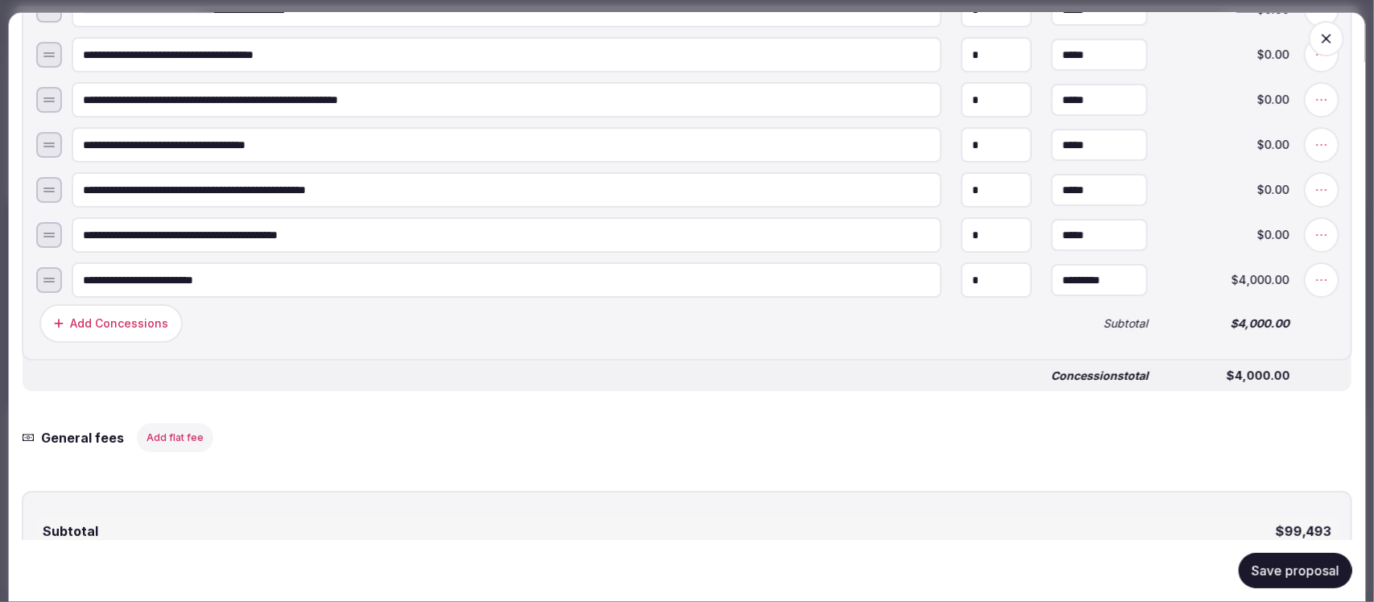
scroll to position [2617, 0]
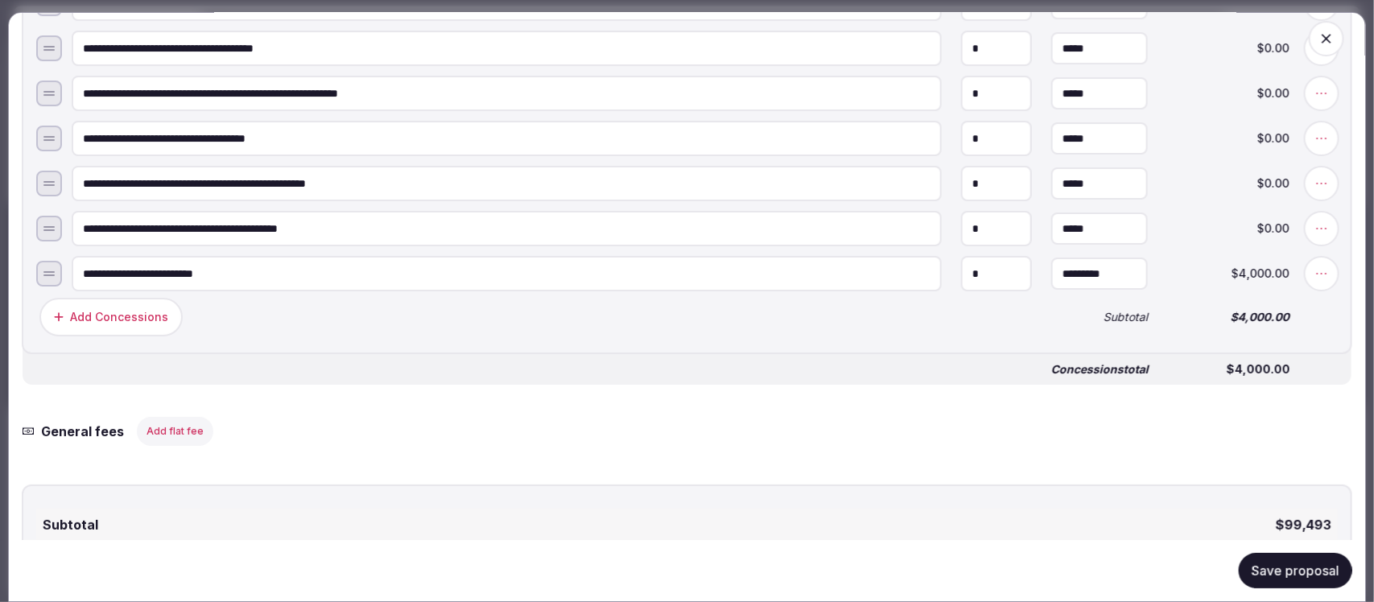
click at [254, 262] on input "**********" at bounding box center [507, 273] width 870 height 35
click at [235, 263] on input "**********" at bounding box center [507, 273] width 870 height 35
click at [682, 256] on input "**********" at bounding box center [507, 273] width 870 height 35
type input "**********"
click at [1258, 572] on button "Save proposal" at bounding box center [1296, 570] width 114 height 35
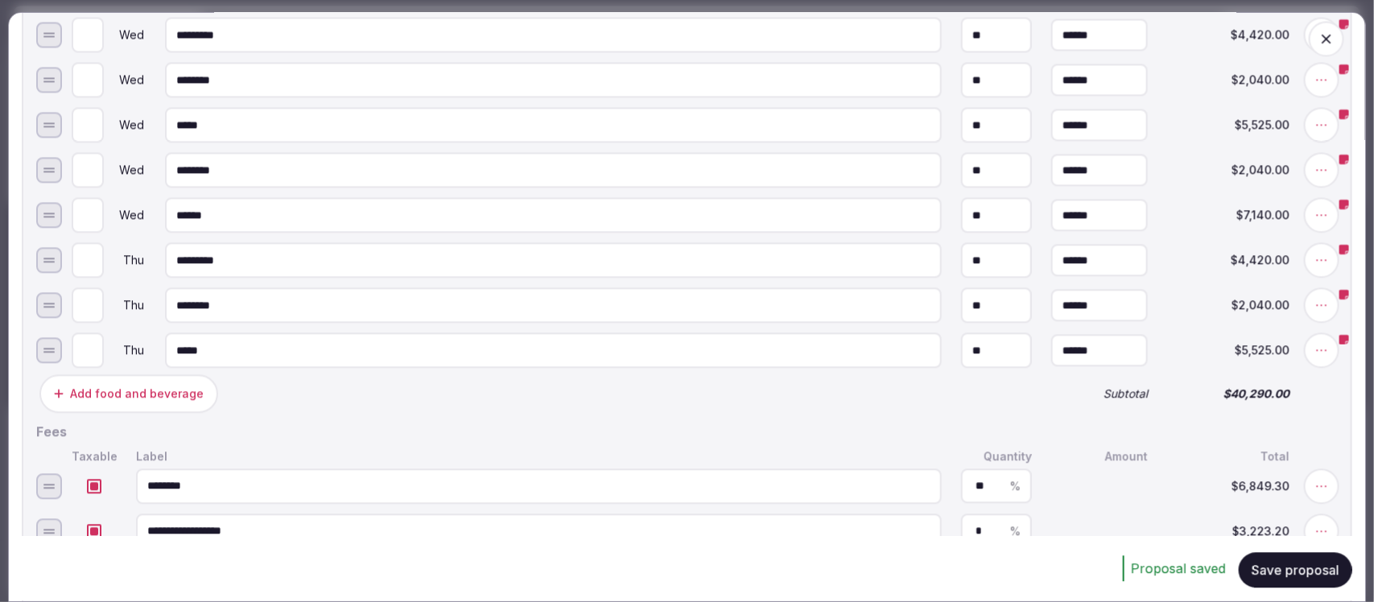
scroll to position [906, 0]
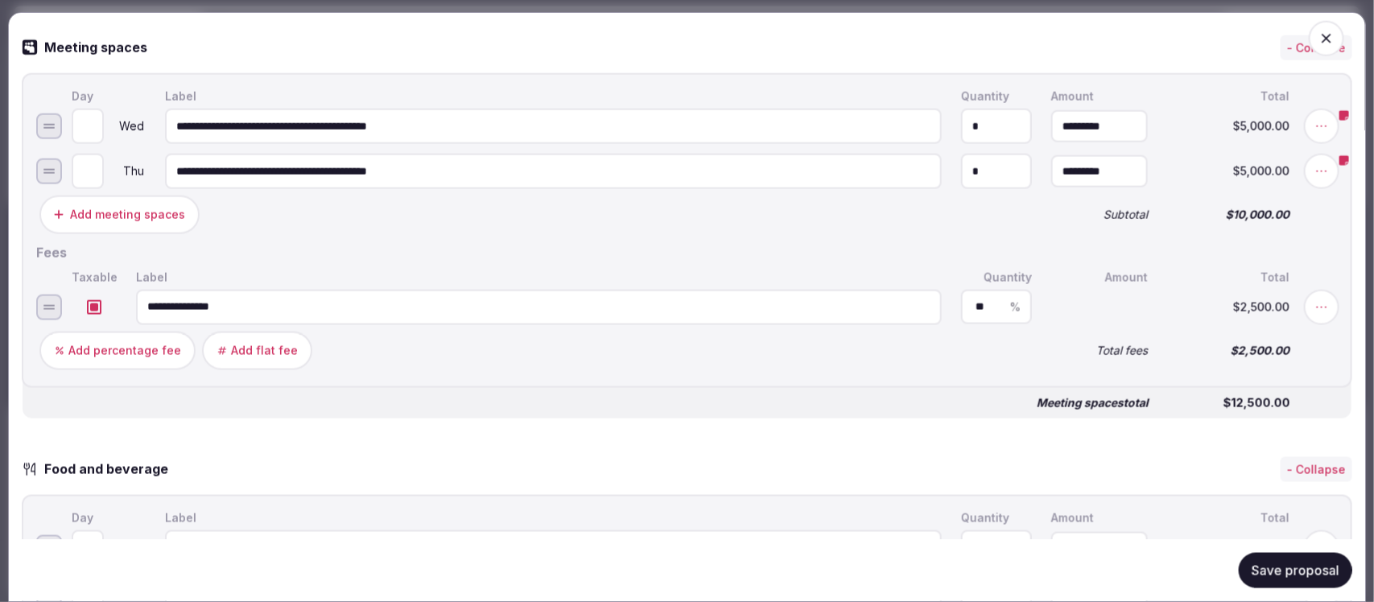
click at [1319, 39] on icon "button" at bounding box center [1327, 39] width 16 height 16
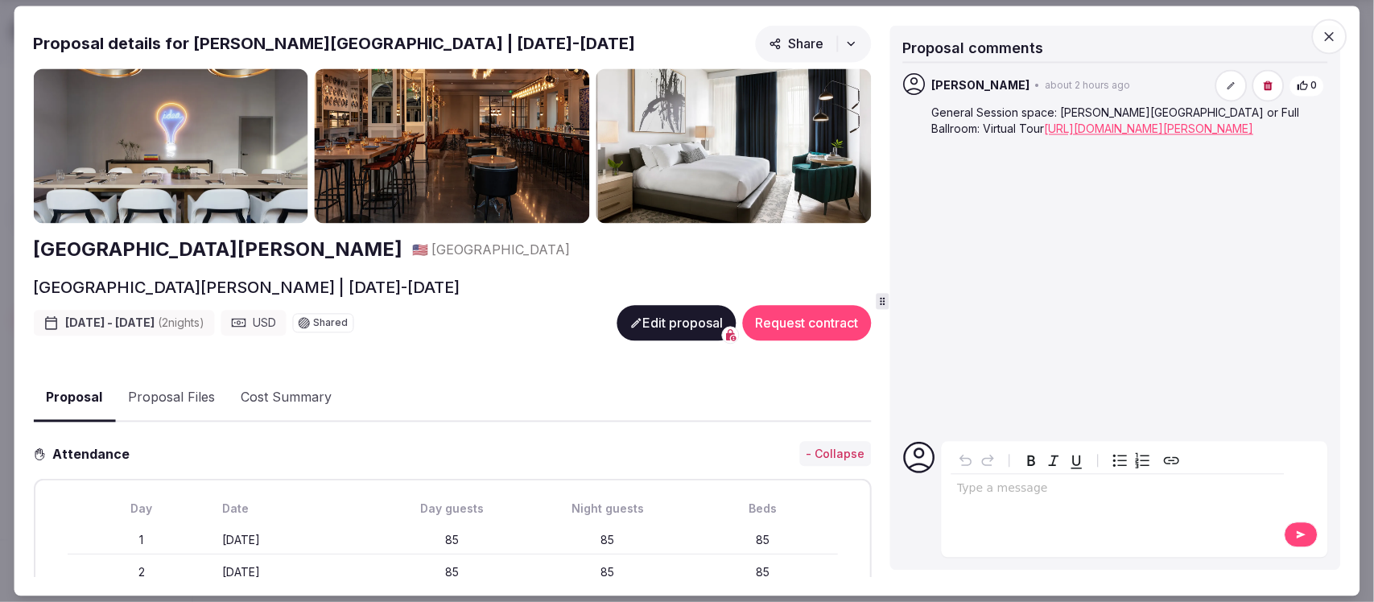
click at [1337, 29] on icon "button" at bounding box center [1330, 36] width 16 height 16
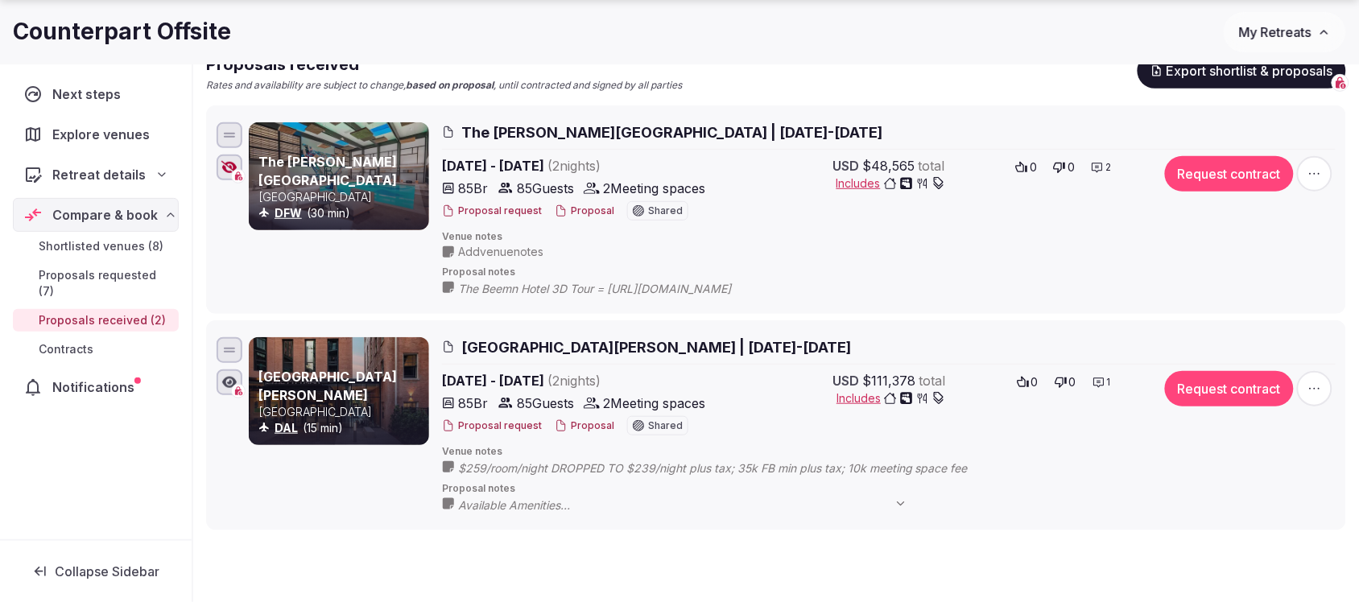
click at [581, 211] on button "Proposal" at bounding box center [585, 212] width 60 height 14
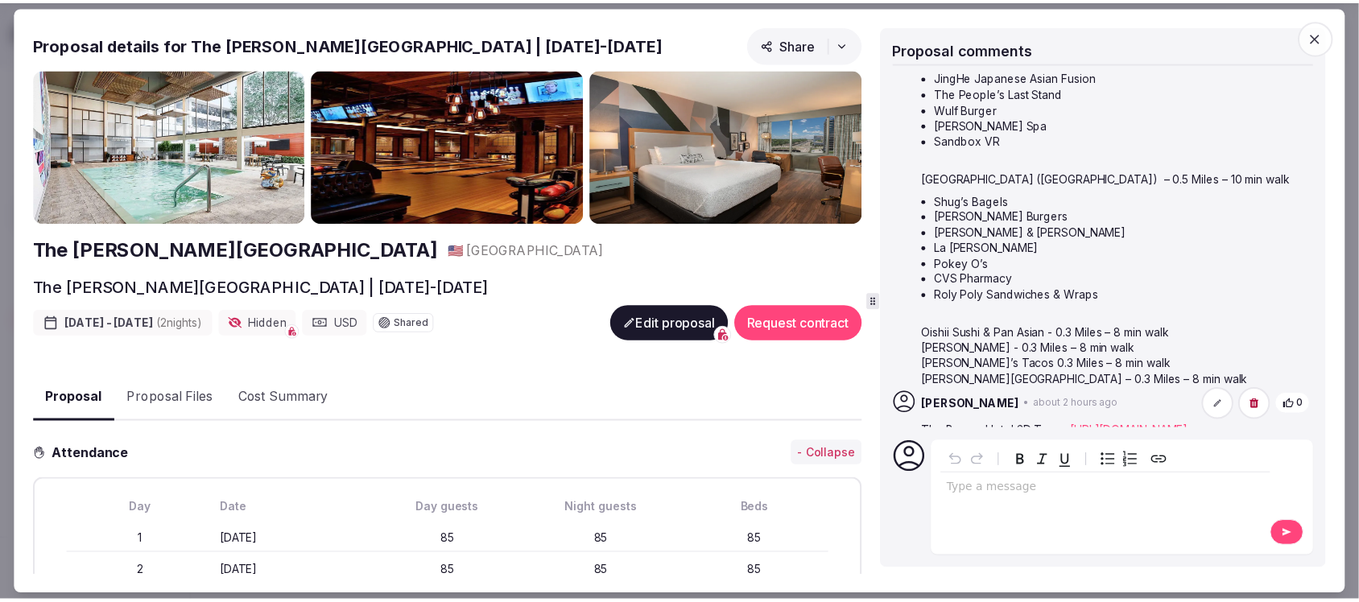
scroll to position [167, 0]
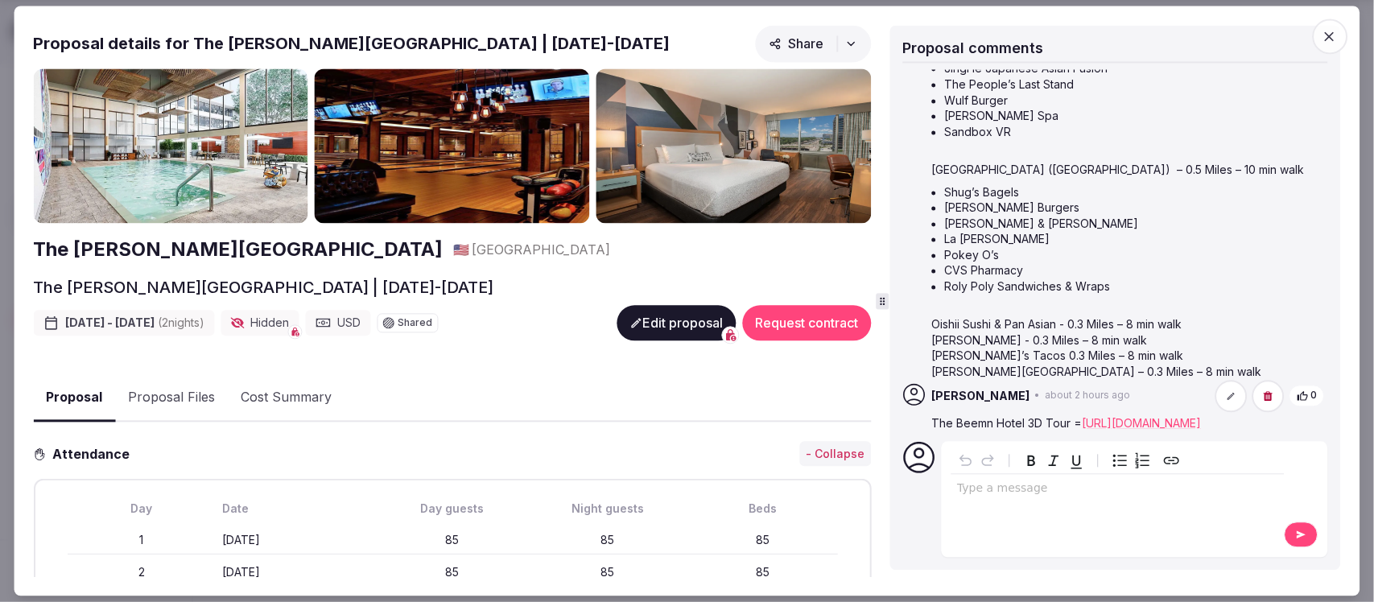
click at [1329, 32] on icon "button" at bounding box center [1330, 36] width 16 height 16
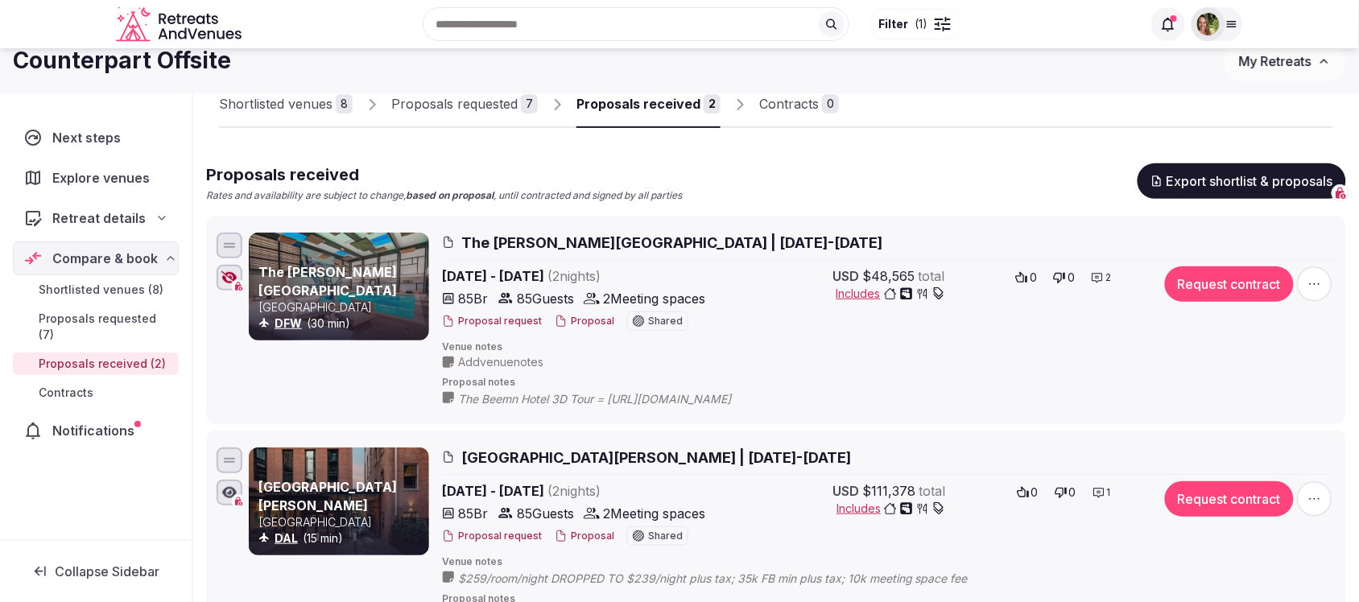
scroll to position [0, 0]
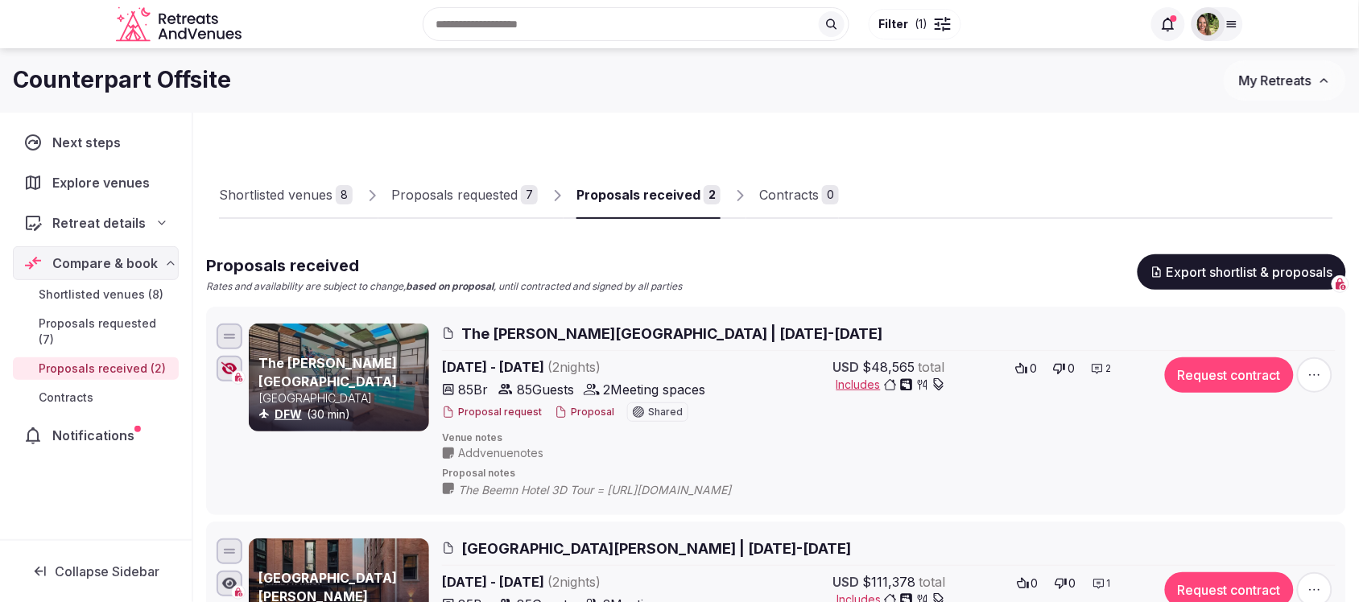
click at [469, 202] on div "Proposals requested" at bounding box center [454, 194] width 126 height 19
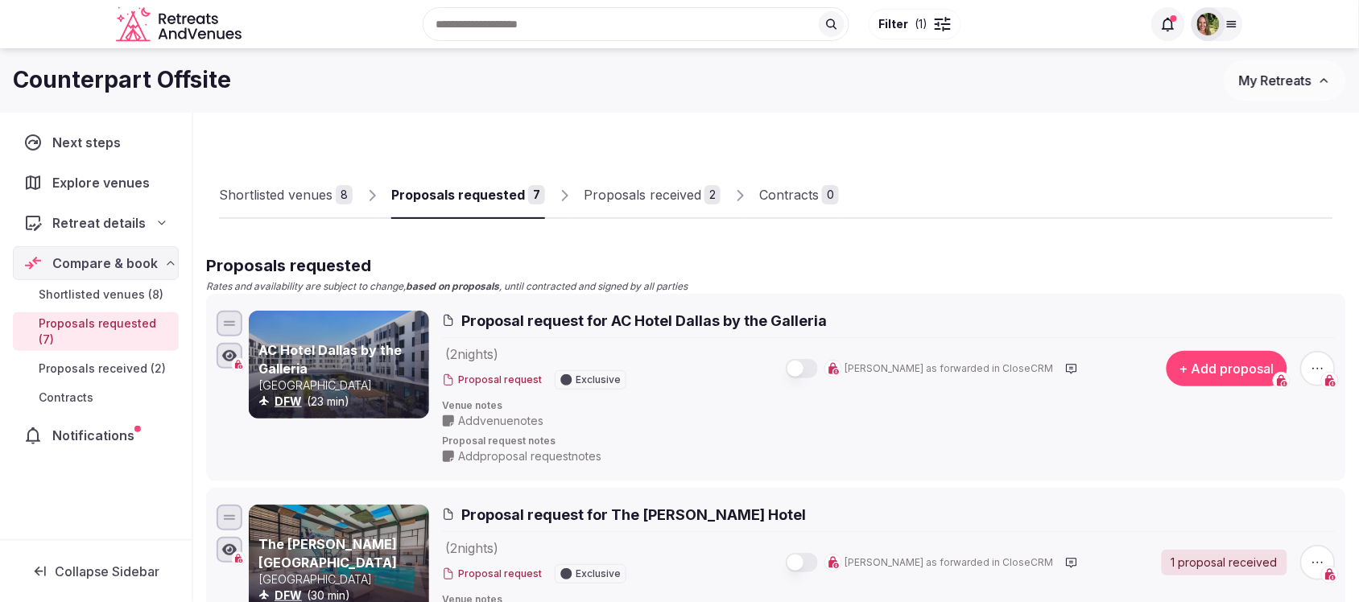
click at [457, 195] on div "Proposals requested" at bounding box center [458, 194] width 134 height 19
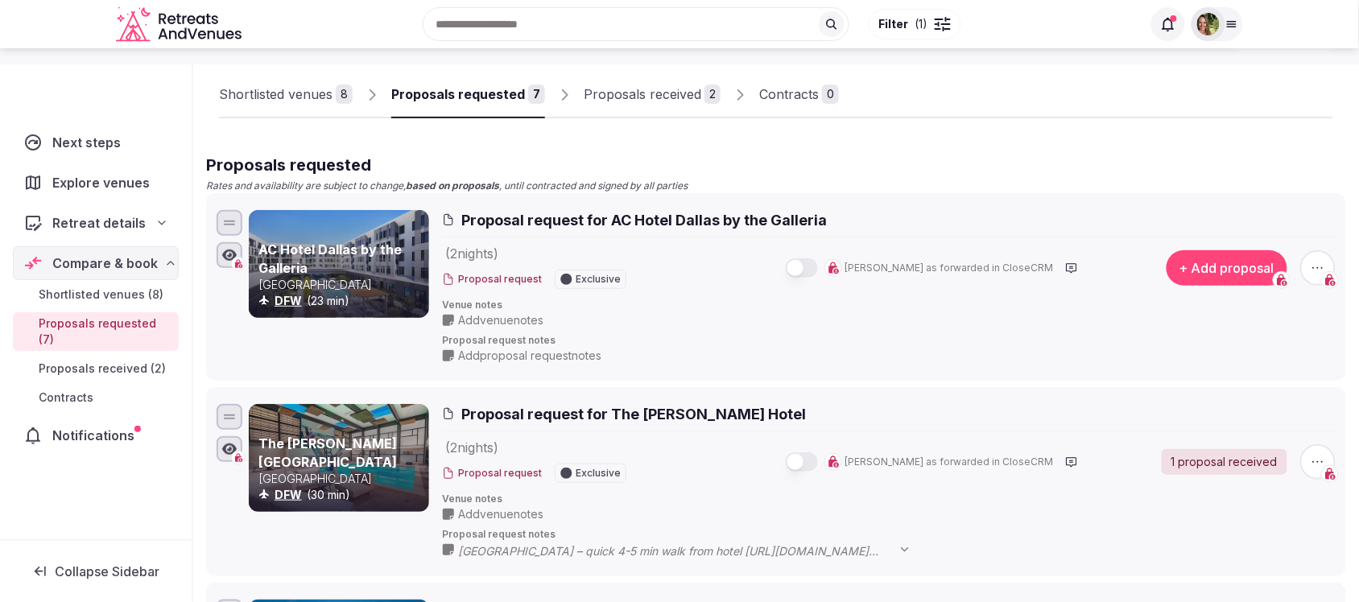
scroll to position [302, 0]
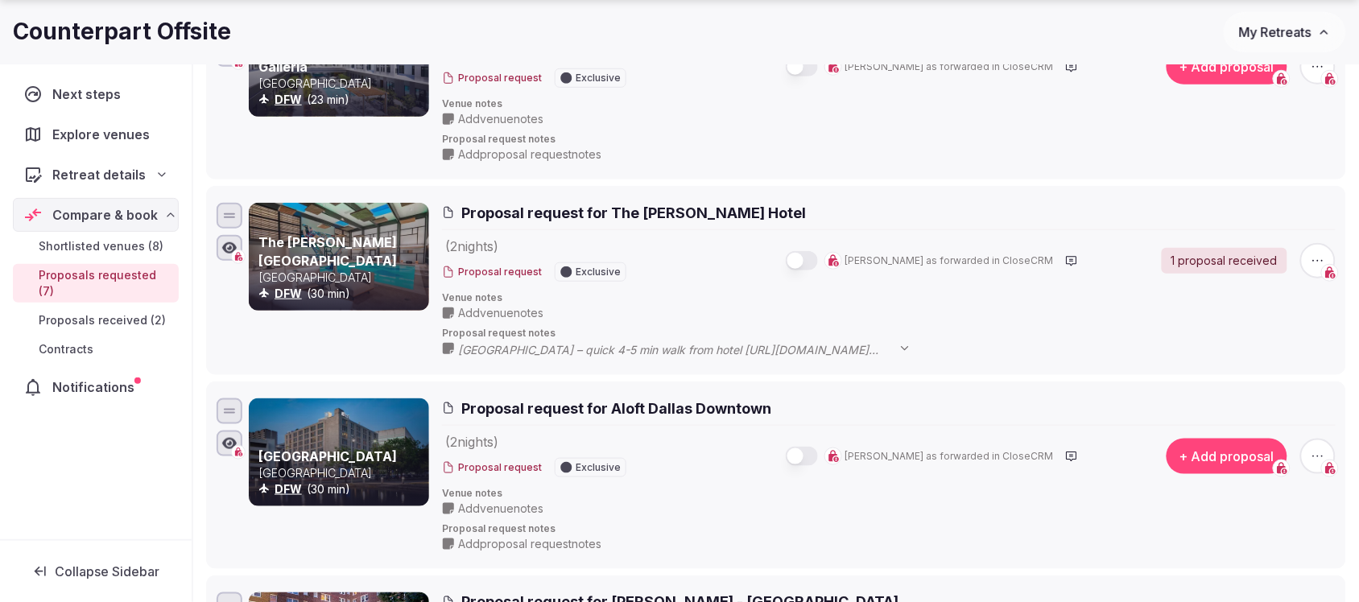
click at [630, 300] on span "Venue notes" at bounding box center [889, 298] width 894 height 14
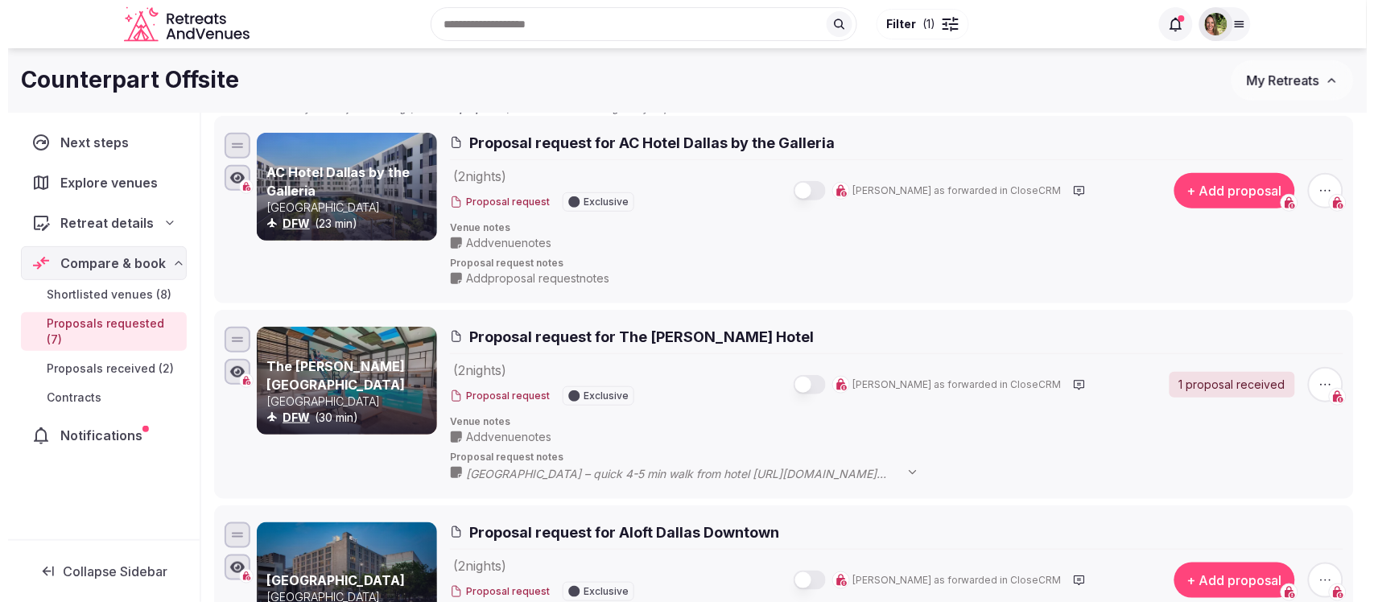
scroll to position [0, 0]
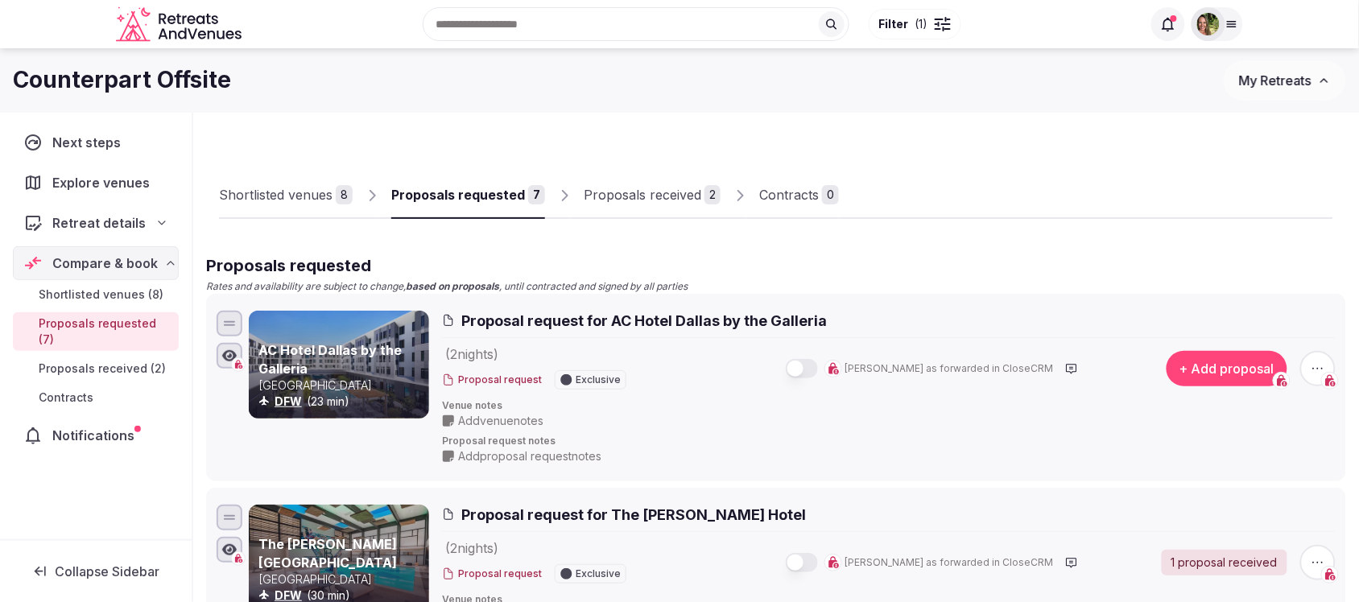
click at [630, 204] on div "Proposals received" at bounding box center [643, 194] width 118 height 19
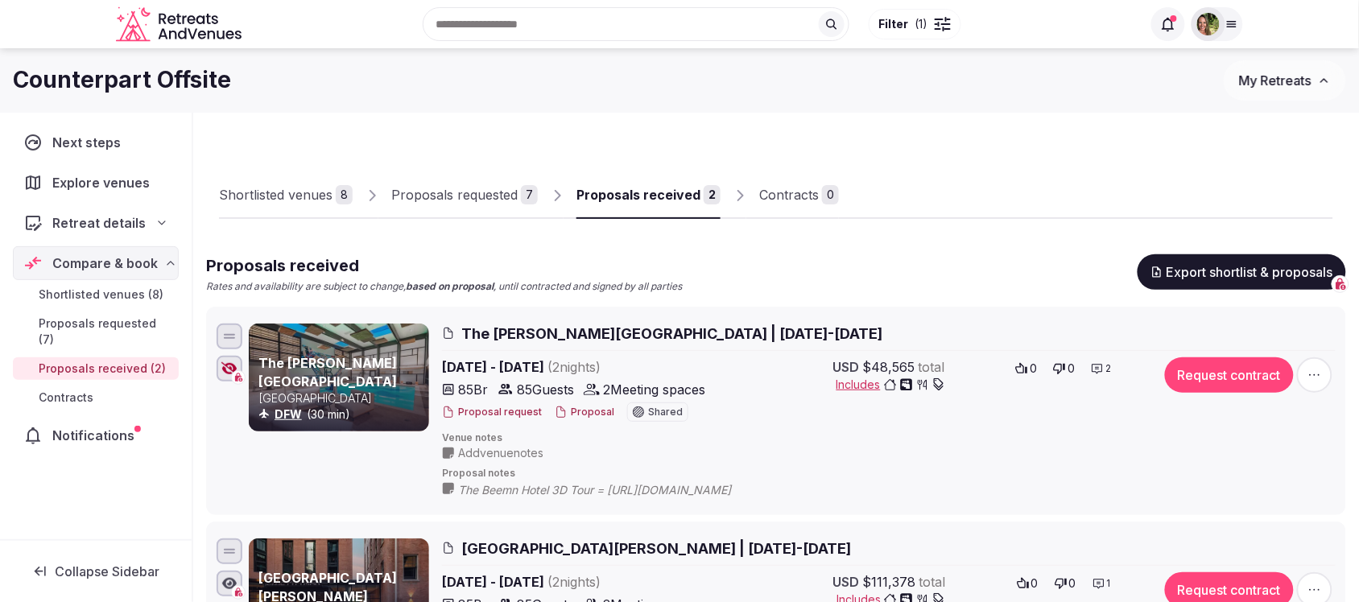
click at [578, 416] on button "Proposal" at bounding box center [585, 413] width 60 height 14
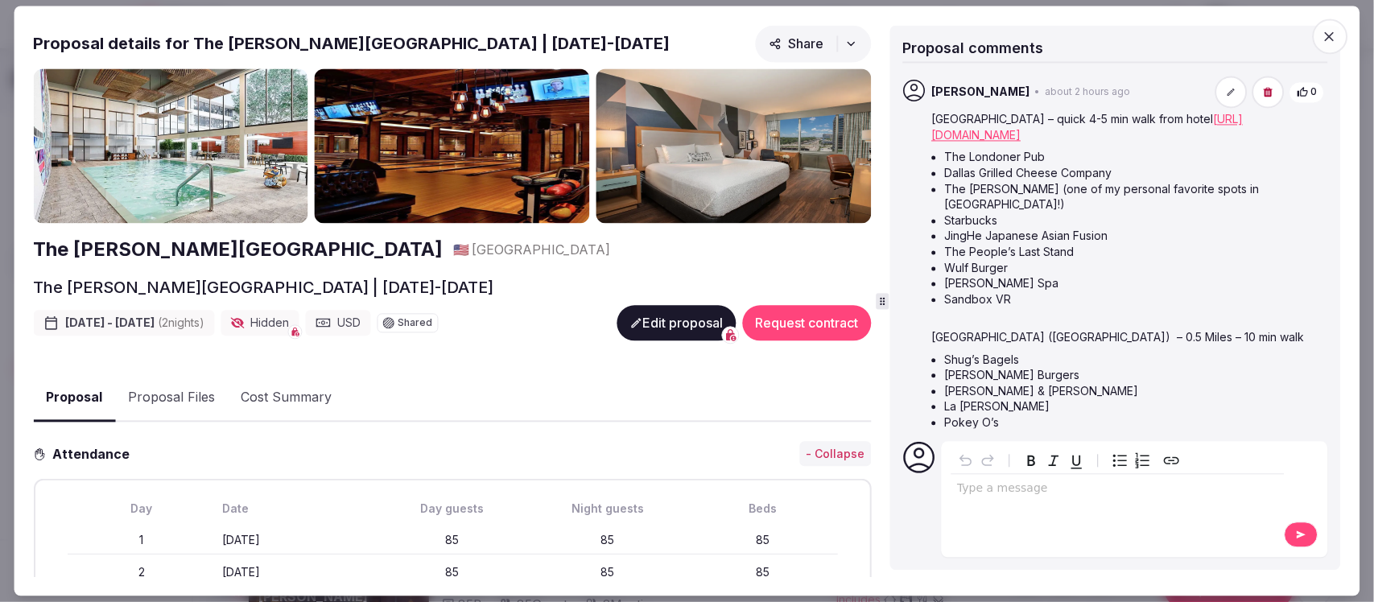
click at [187, 400] on button "Proposal Files" at bounding box center [171, 398] width 113 height 47
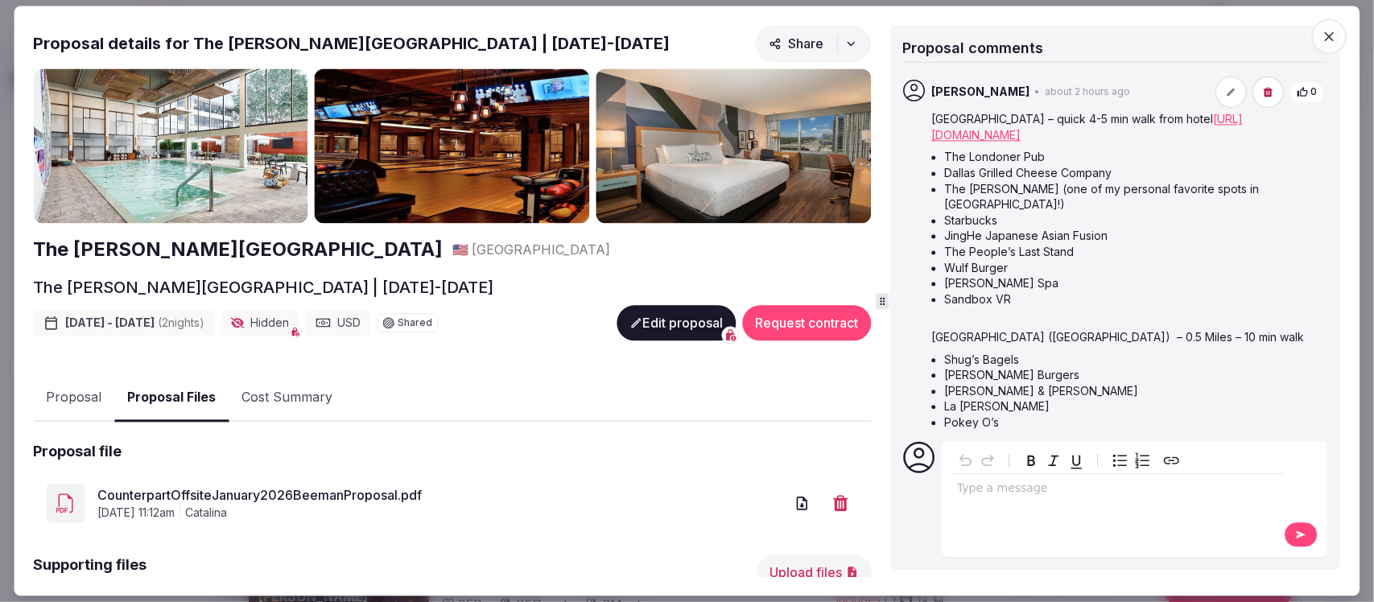
click at [226, 493] on link "CounterpartOffsiteJanuary2026BeemanProposal.pdf" at bounding box center [440, 495] width 687 height 19
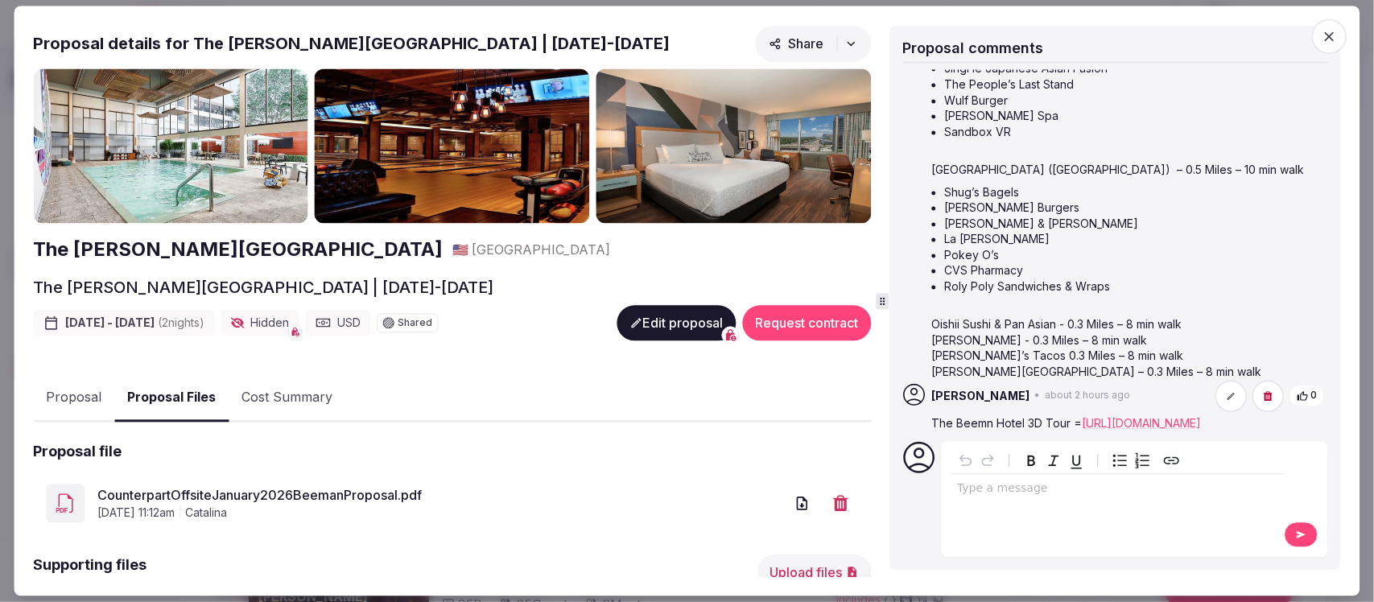
click at [1227, 391] on icon at bounding box center [1232, 396] width 10 height 10
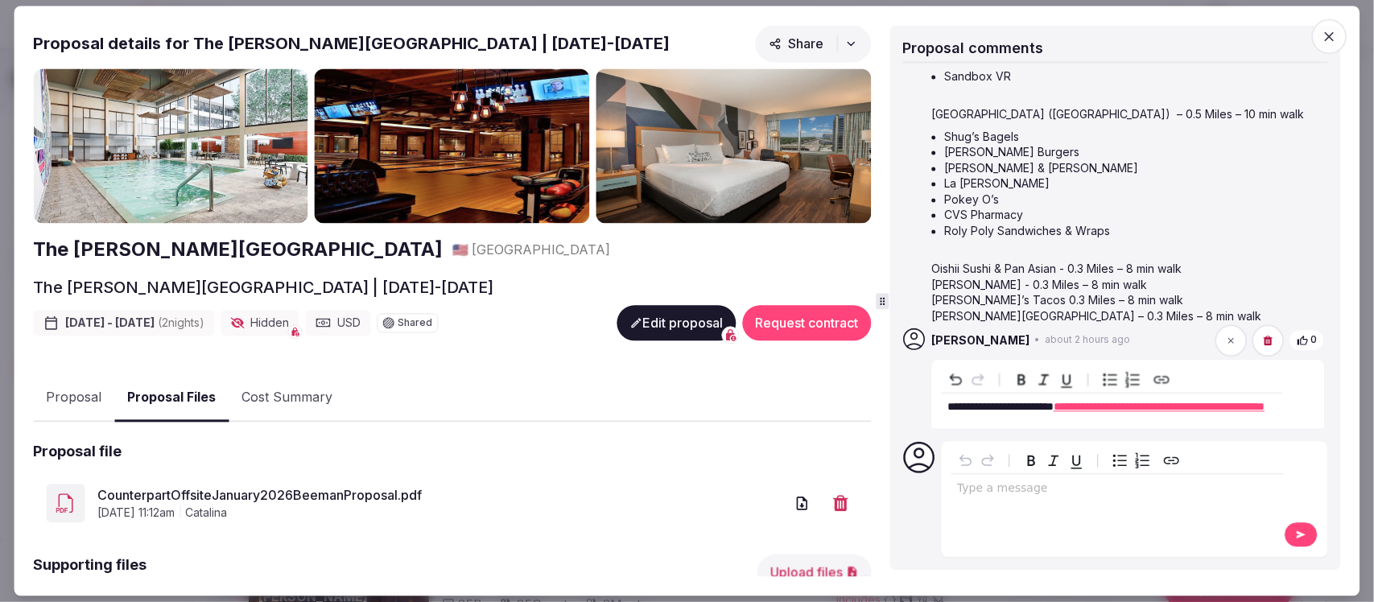
scroll to position [252, 0]
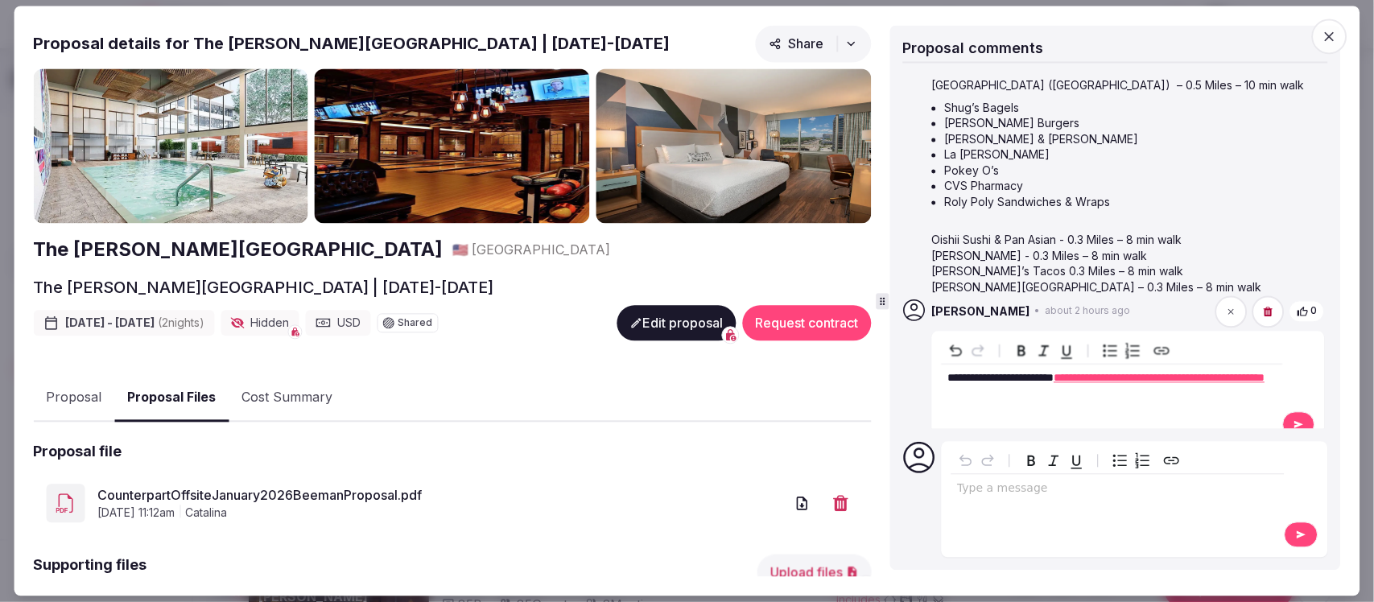
click at [948, 372] on span "**********" at bounding box center [1001, 377] width 106 height 11
click at [1191, 372] on span "**********" at bounding box center [1069, 377] width 243 height 11
drag, startPoint x: 1252, startPoint y: 357, endPoint x: 1113, endPoint y: 361, distance: 139.3
click at [1113, 372] on span "**********" at bounding box center [1069, 377] width 243 height 11
click at [1135, 379] on span "**********" at bounding box center [1108, 385] width 321 height 27
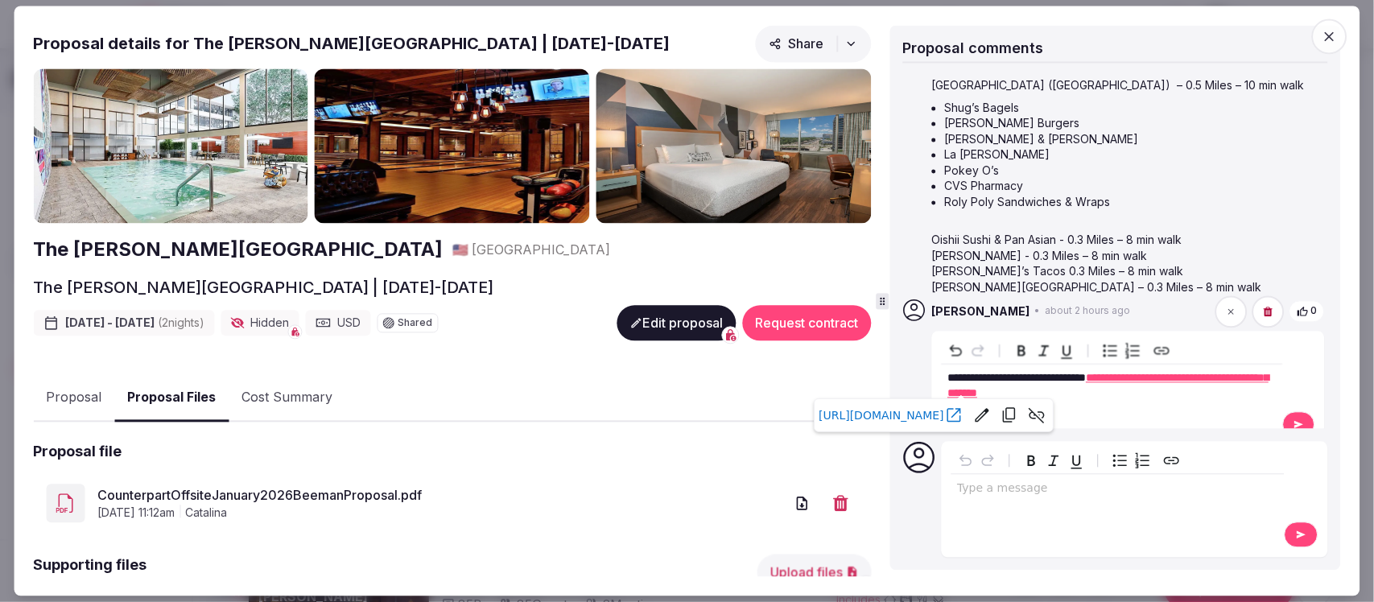
click at [944, 419] on span "[URL][DOMAIN_NAME]" at bounding box center [882, 415] width 126 height 19
click at [1290, 411] on button at bounding box center [1299, 424] width 32 height 26
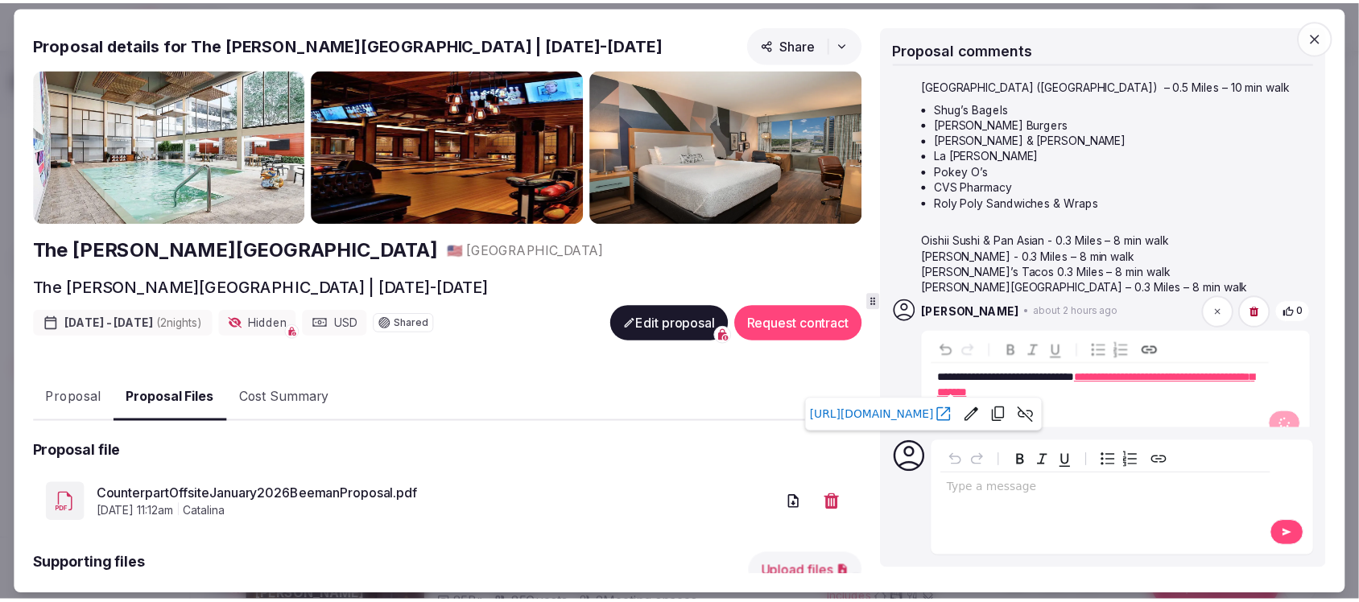
scroll to position [184, 0]
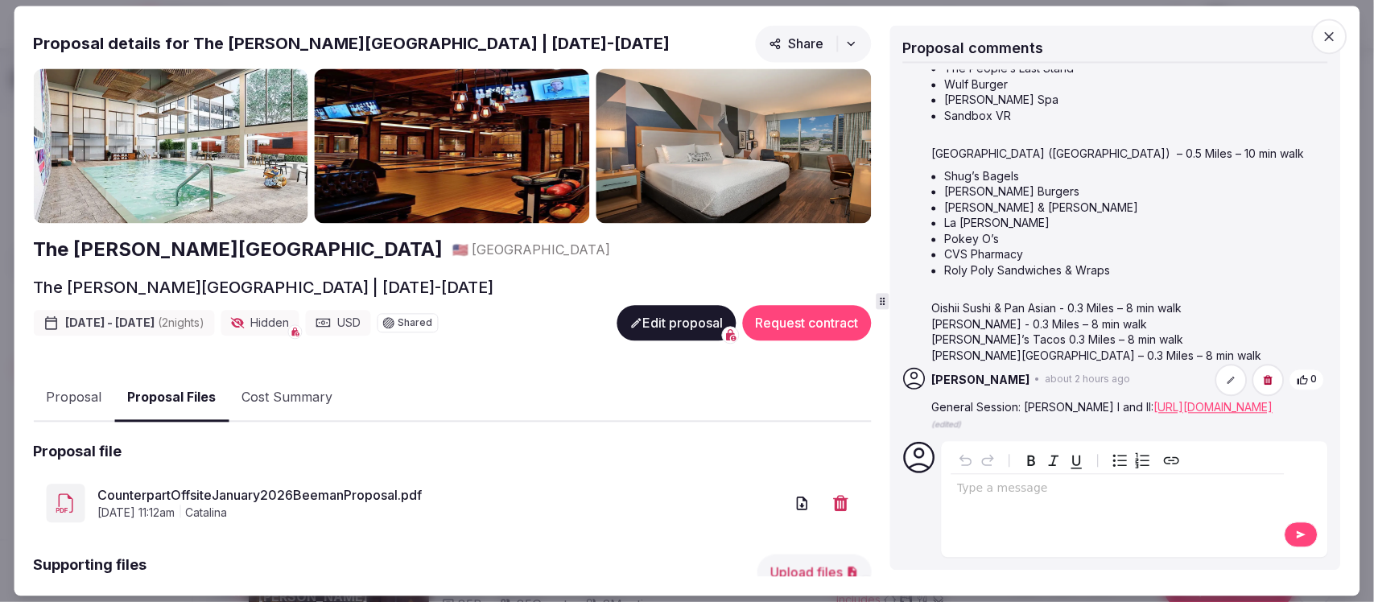
click at [1328, 36] on icon "button" at bounding box center [1330, 36] width 16 height 16
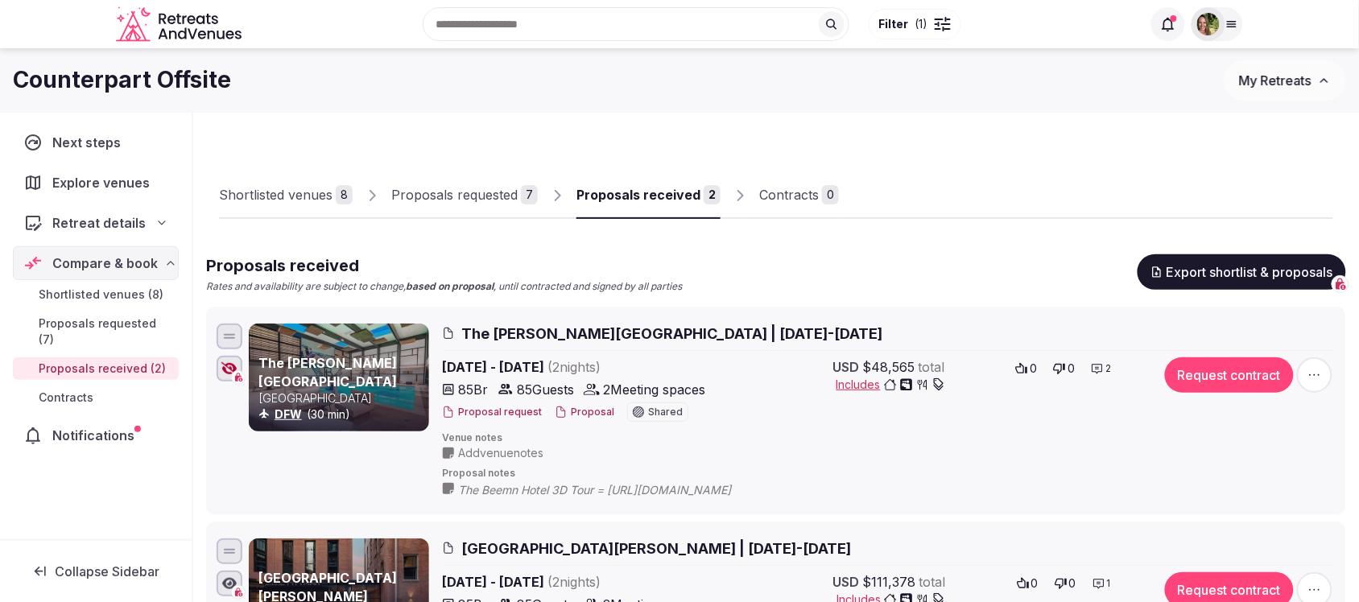
click at [614, 197] on div "Proposals received" at bounding box center [638, 194] width 124 height 19
click at [480, 445] on span "Add venue notes" at bounding box center [500, 453] width 85 height 16
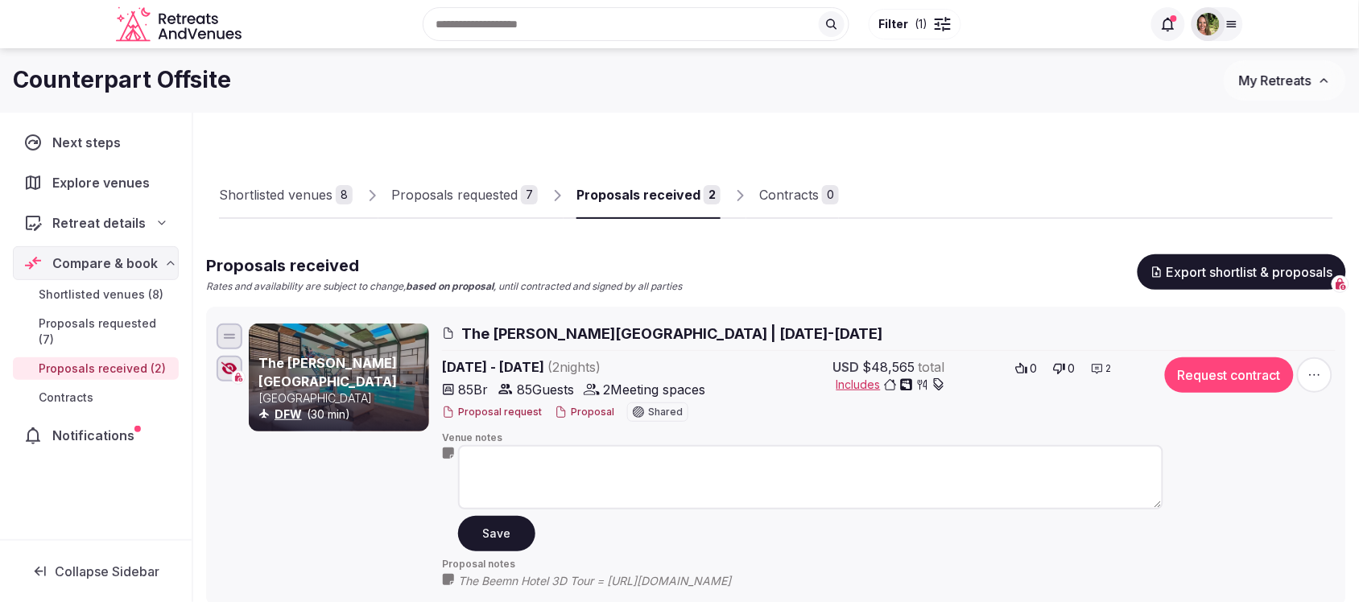
click at [545, 457] on textarea at bounding box center [810, 477] width 705 height 64
type textarea "**********"
click at [509, 531] on button "Save" at bounding box center [496, 532] width 77 height 35
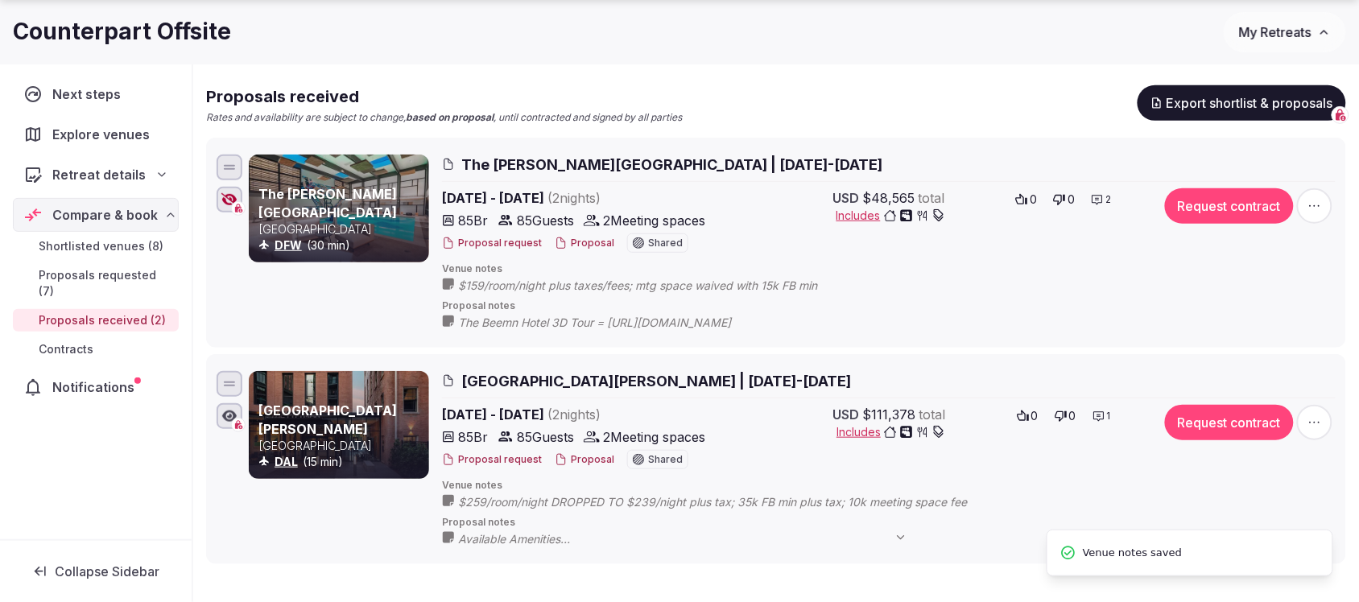
scroll to position [201, 0]
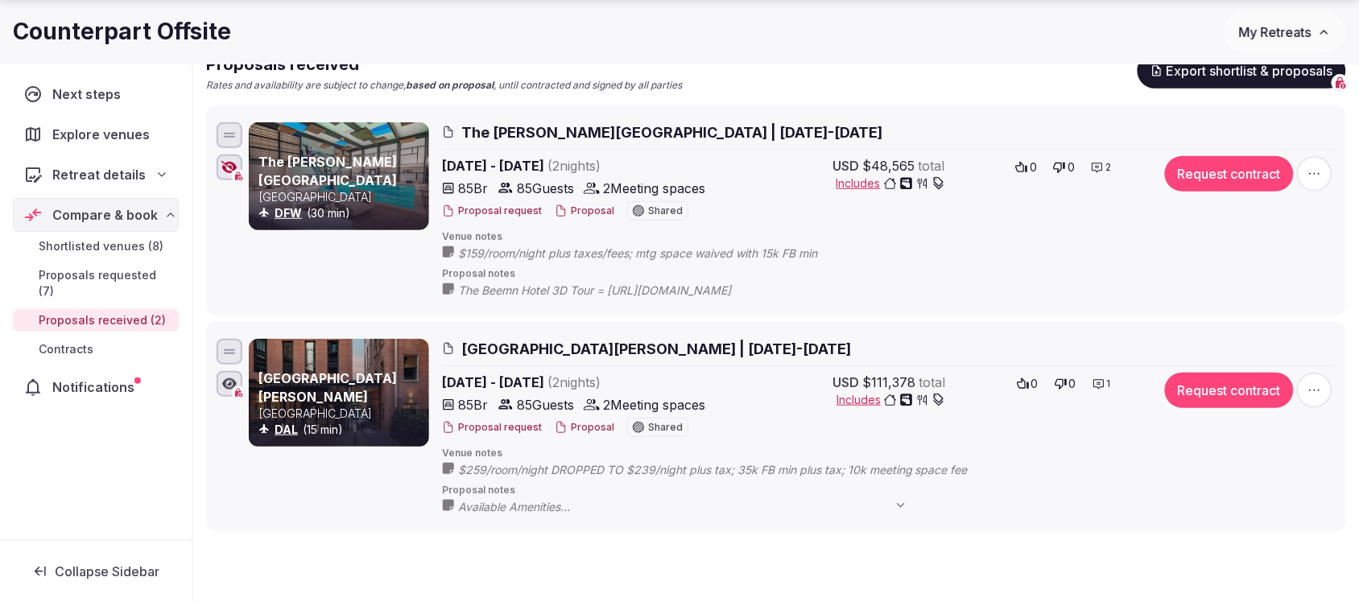
click at [0, 0] on icon at bounding box center [0, 0] width 0 height 0
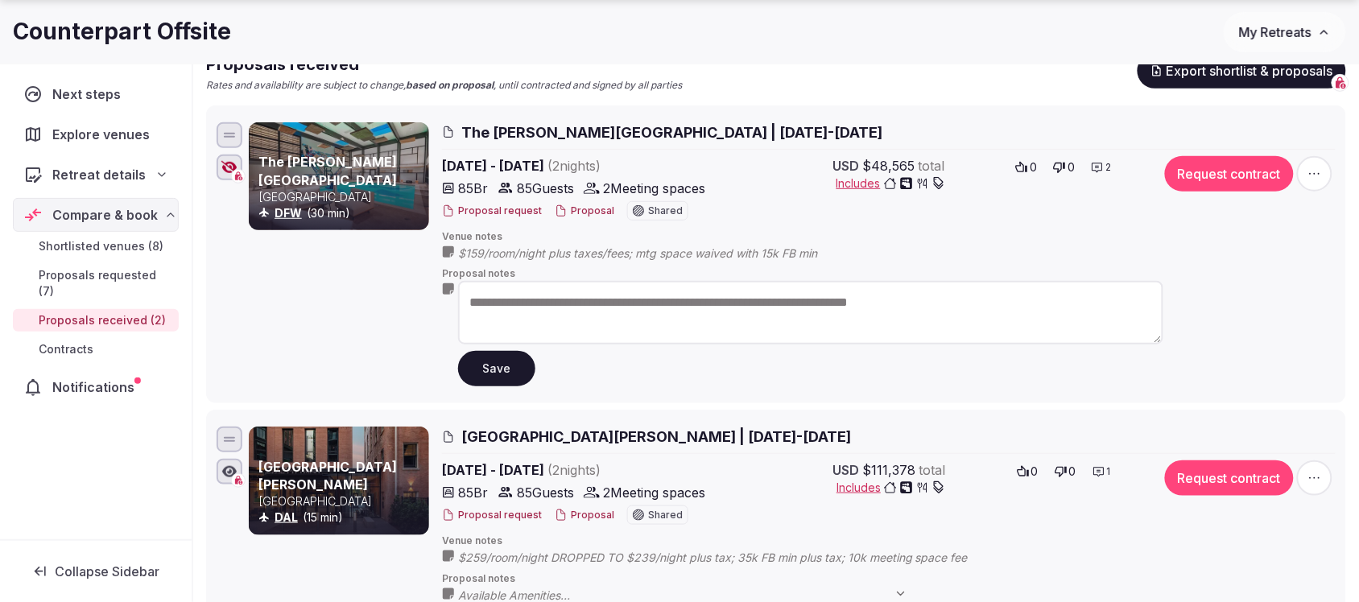
drag, startPoint x: 1035, startPoint y: 304, endPoint x: 374, endPoint y: 324, distance: 660.5
click at [374, 324] on div "**********" at bounding box center [792, 254] width 1087 height 264
click at [499, 370] on button "Save" at bounding box center [496, 368] width 77 height 35
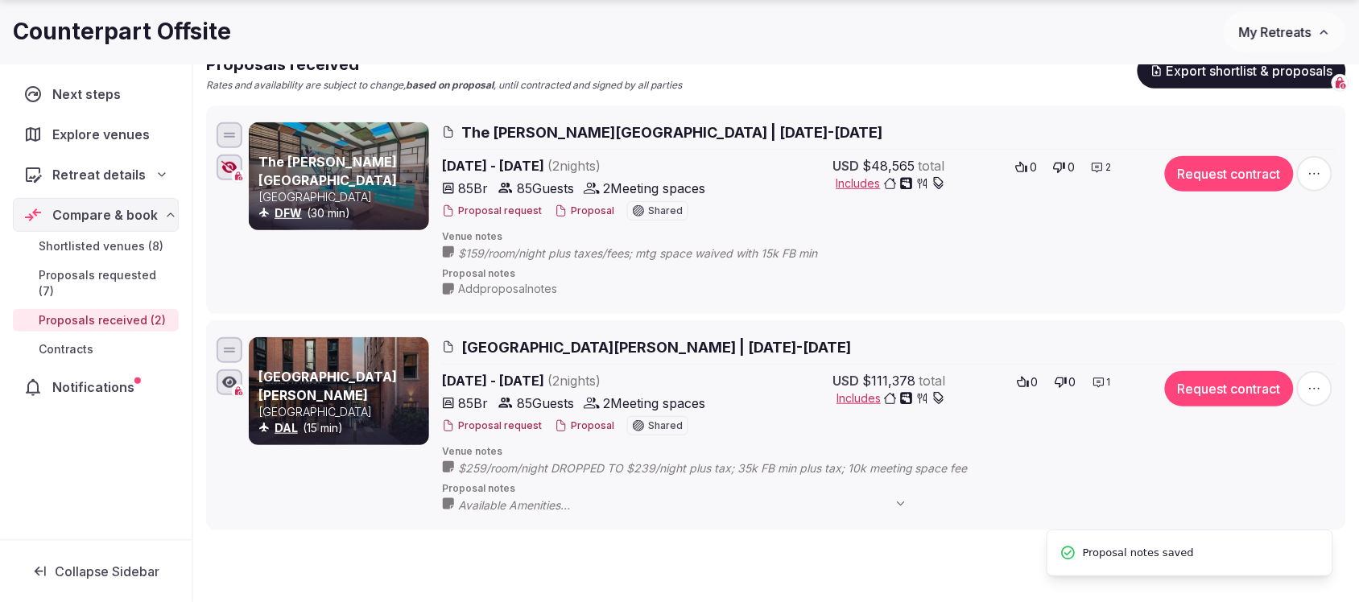
click at [460, 485] on span "Proposal notes" at bounding box center [889, 489] width 894 height 14
click at [464, 489] on span "Proposal notes" at bounding box center [889, 489] width 894 height 14
click at [457, 500] on div "Available Amenities * Complimentary WiFi for IHG Rewards Club Members Hosted Ev…" at bounding box center [802, 505] width 721 height 18
click at [0, 0] on icon at bounding box center [0, 0] width 0 height 0
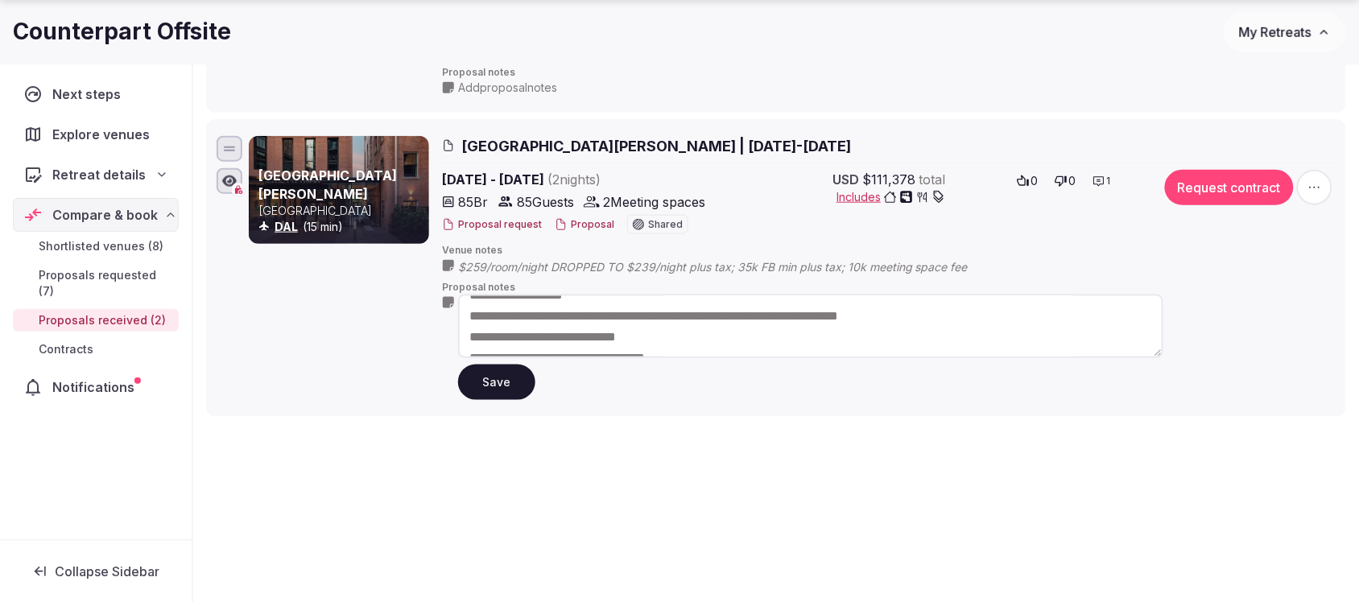
scroll to position [0, 0]
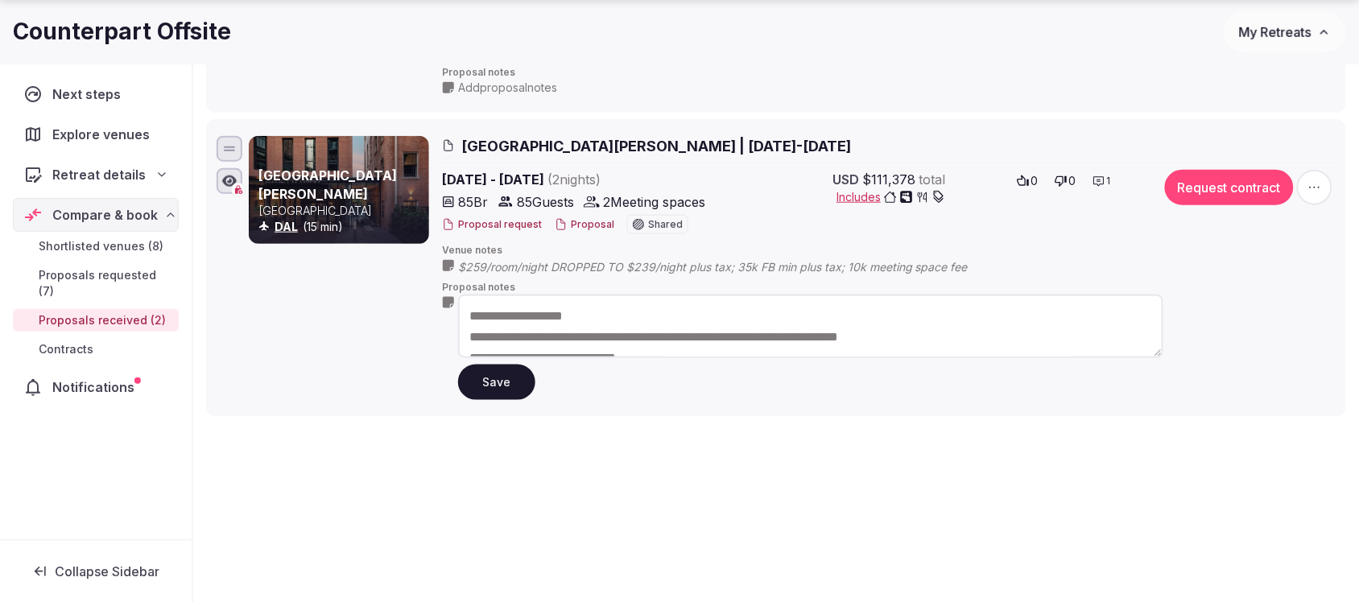
drag, startPoint x: 1109, startPoint y: 339, endPoint x: 307, endPoint y: 312, distance: 802.4
click at [307, 312] on div "**********" at bounding box center [792, 268] width 1087 height 264
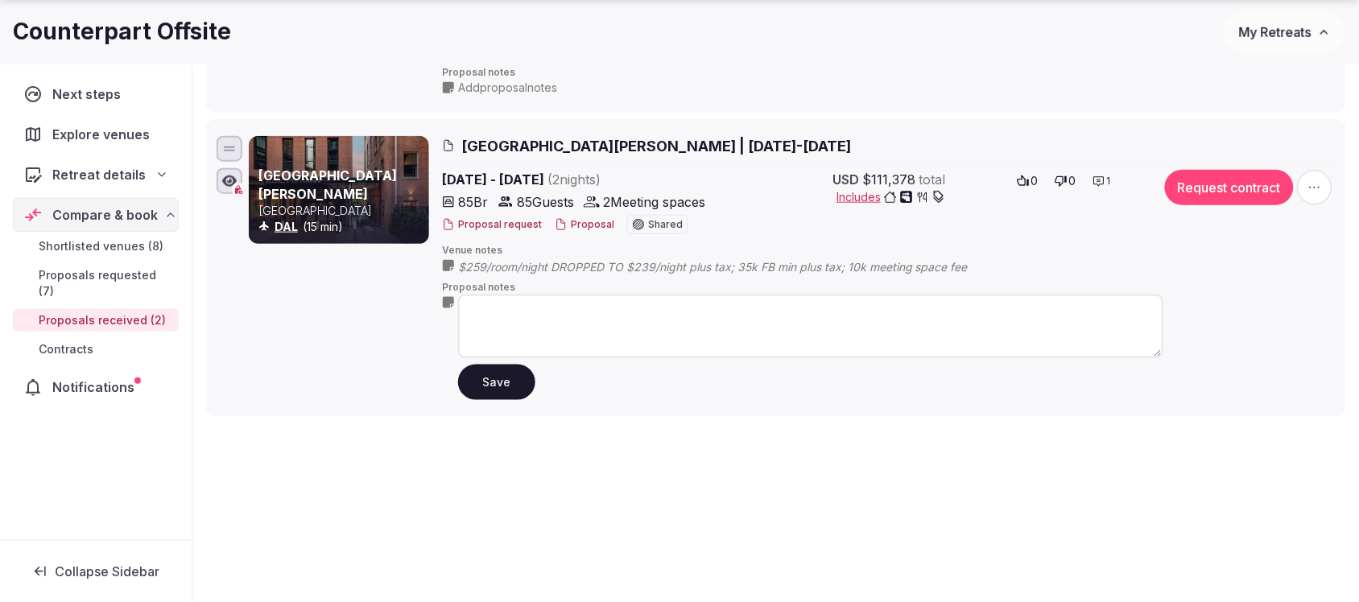
click at [475, 387] on button "Save" at bounding box center [496, 382] width 77 height 35
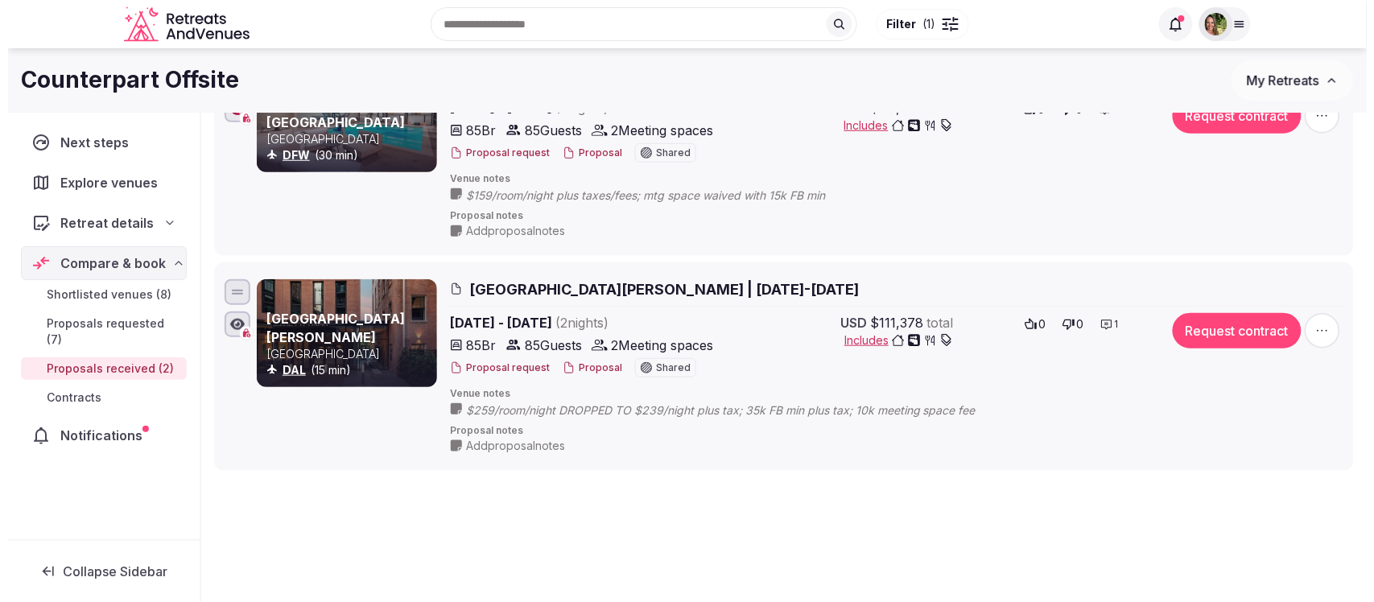
scroll to position [159, 0]
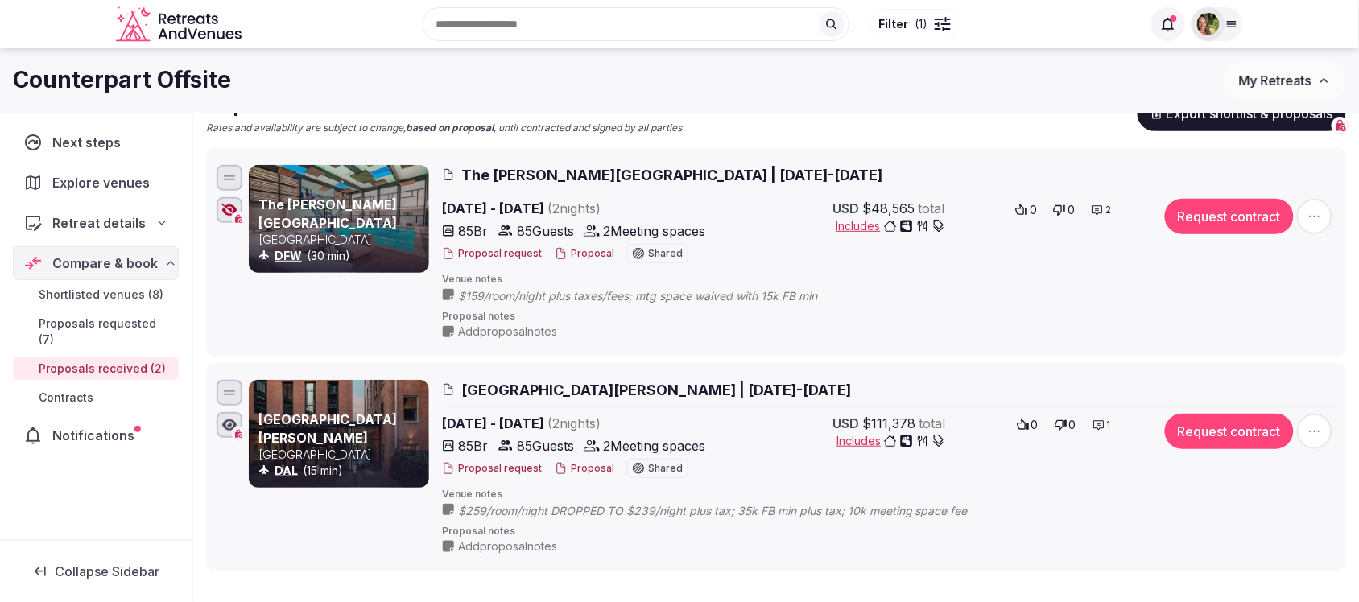
click at [580, 251] on button "Proposal" at bounding box center [585, 254] width 60 height 14
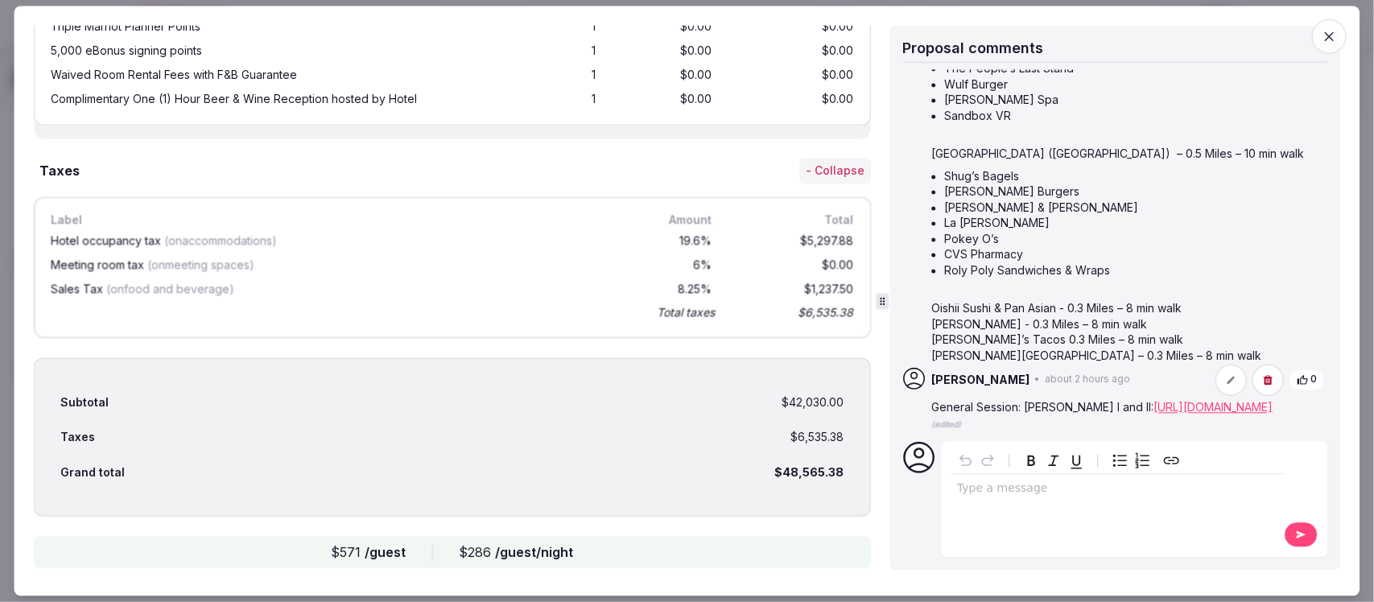
scroll to position [1813, 0]
click at [1333, 35] on icon "button" at bounding box center [1330, 37] width 10 height 10
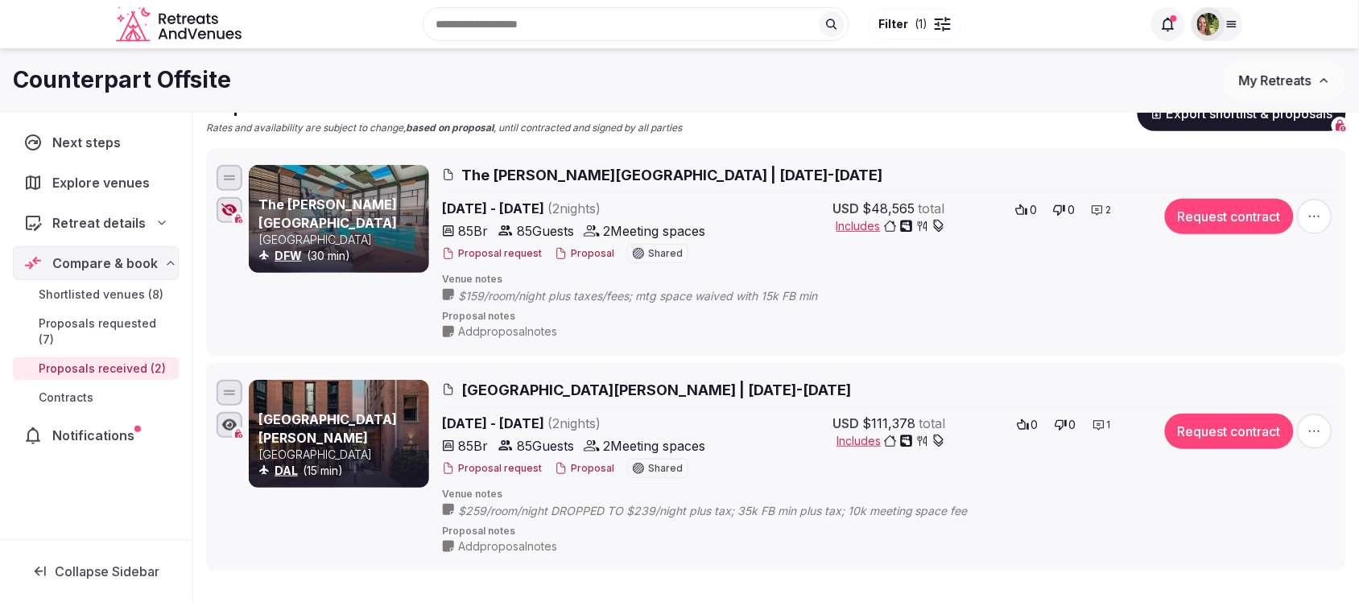
click at [581, 467] on button "Proposal" at bounding box center [585, 469] width 60 height 14
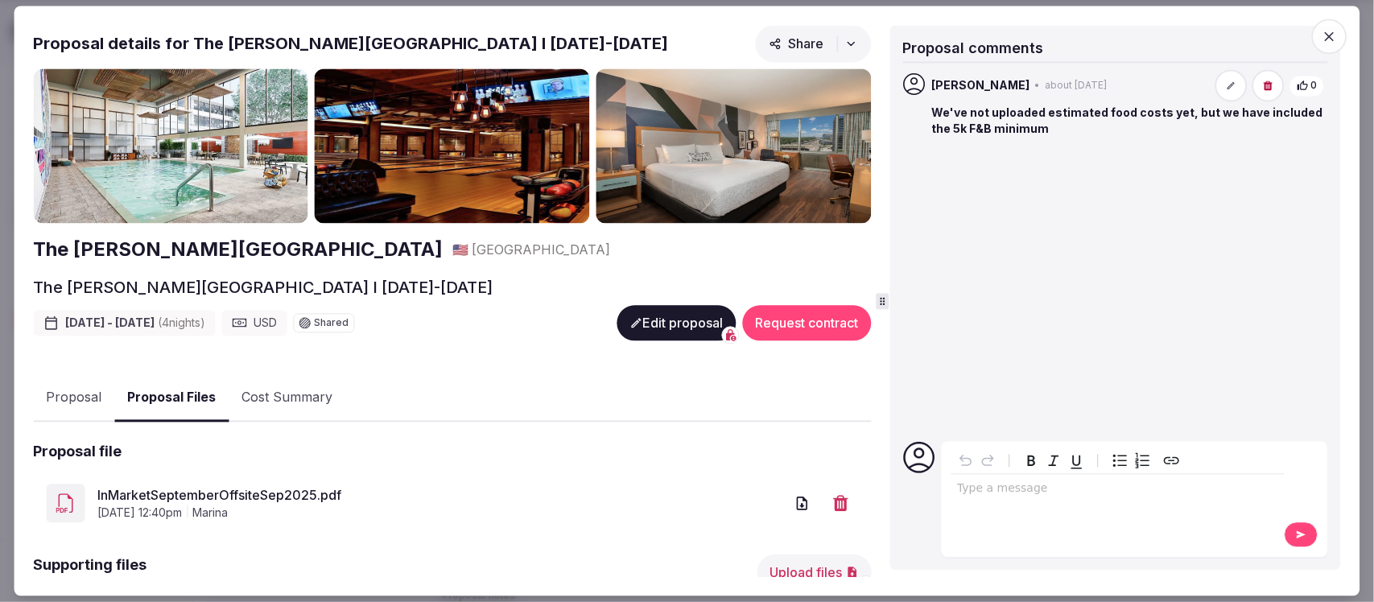
scroll to position [95, 0]
